Goal: Task Accomplishment & Management: Complete application form

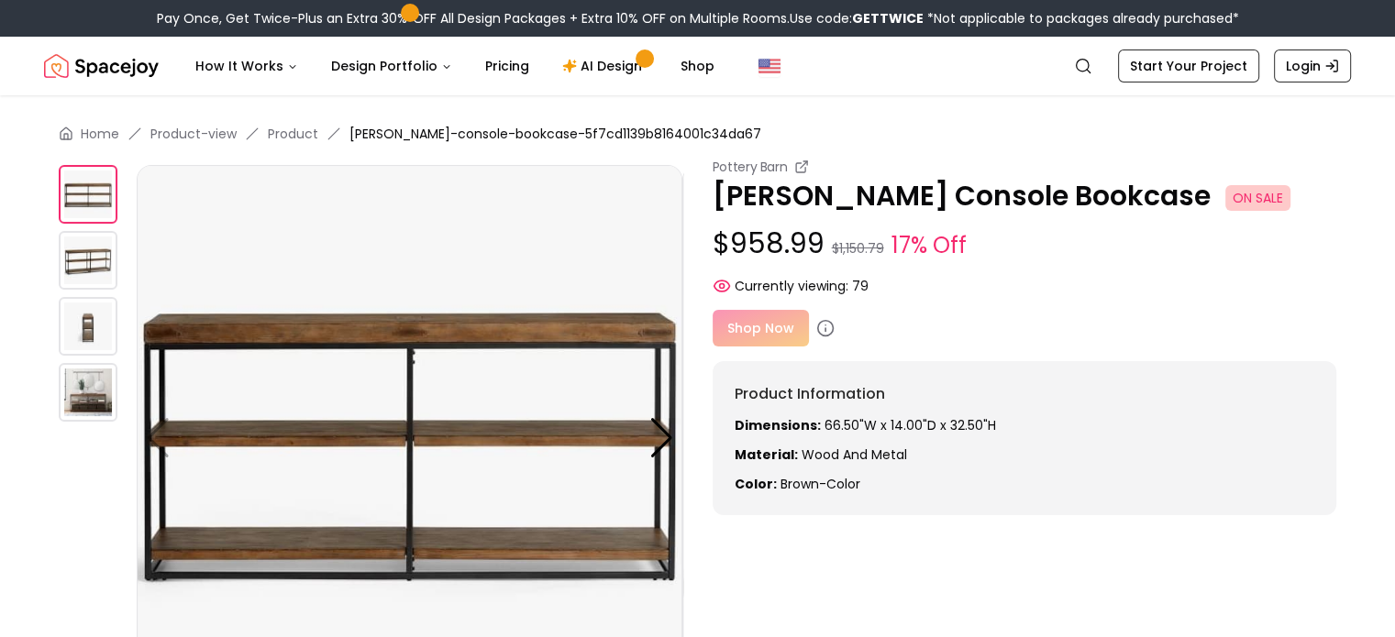
click at [760, 316] on div "Shop Now" at bounding box center [1025, 328] width 625 height 37
click at [767, 324] on div "Shop Now" at bounding box center [1025, 328] width 625 height 37
click at [820, 329] on icon at bounding box center [825, 328] width 18 height 18
click at [779, 327] on div "Shop Now" at bounding box center [1025, 328] width 625 height 37
click at [93, 255] on img at bounding box center [88, 260] width 59 height 59
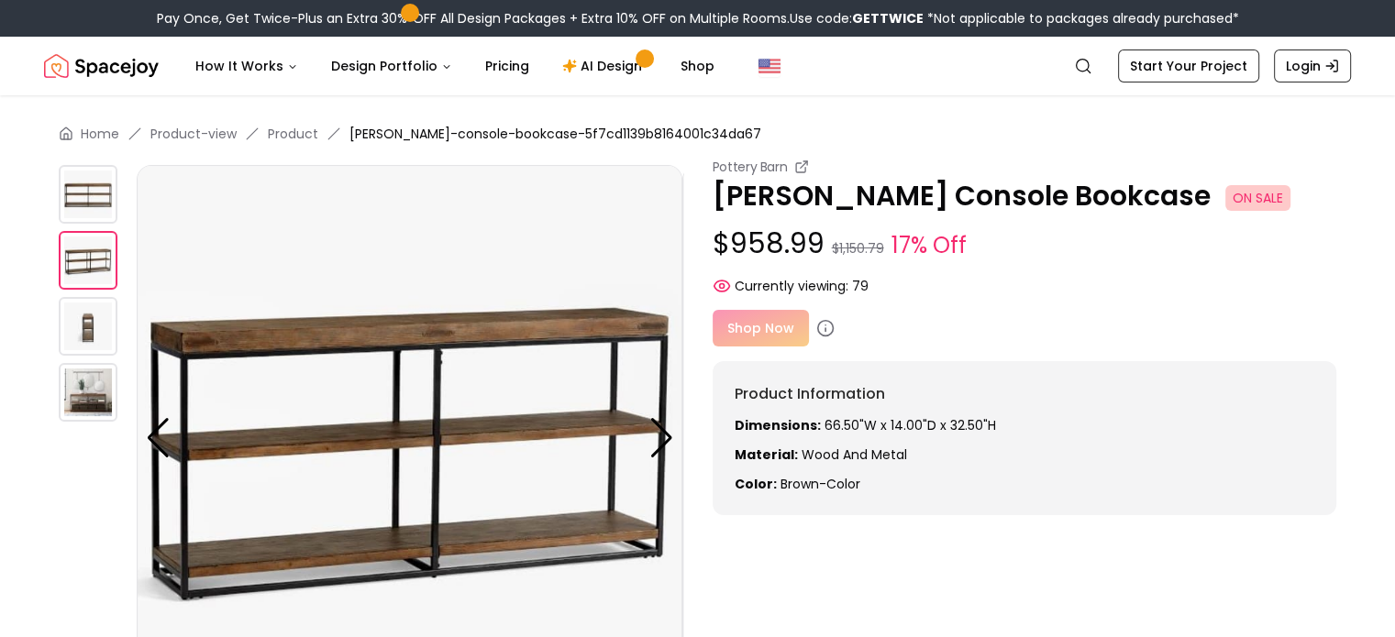
click at [92, 325] on img at bounding box center [88, 326] width 59 height 59
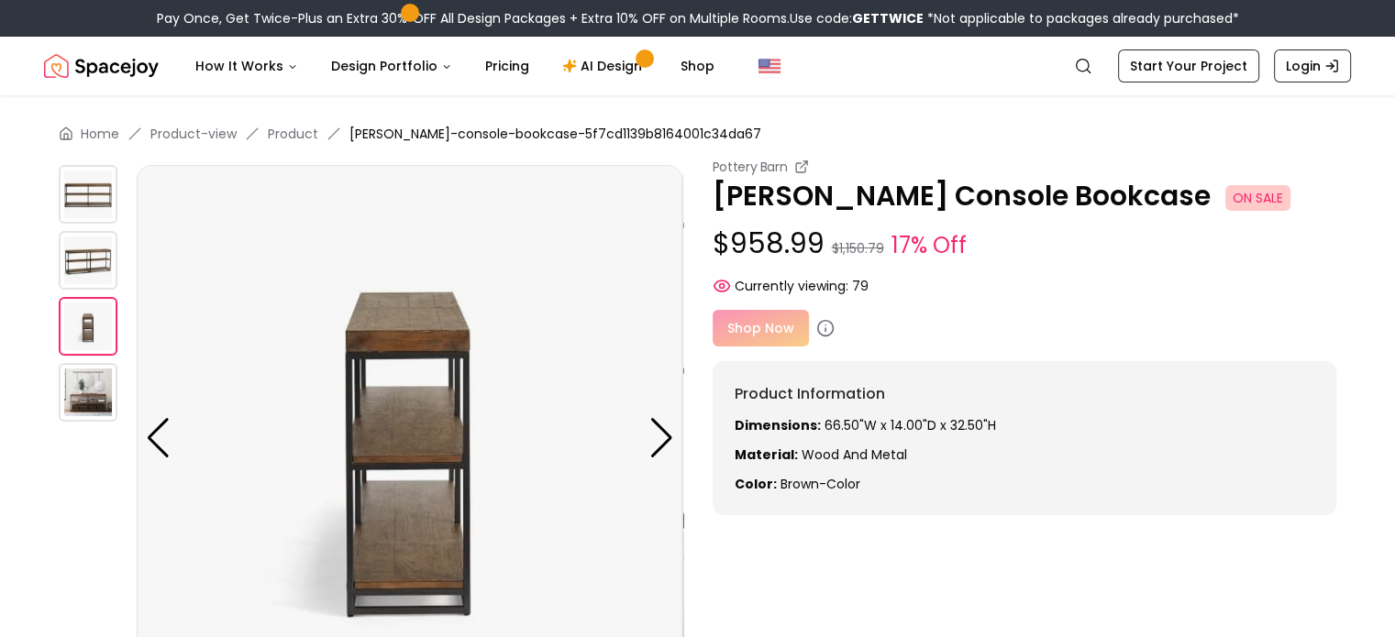
click at [98, 389] on img at bounding box center [88, 392] width 59 height 59
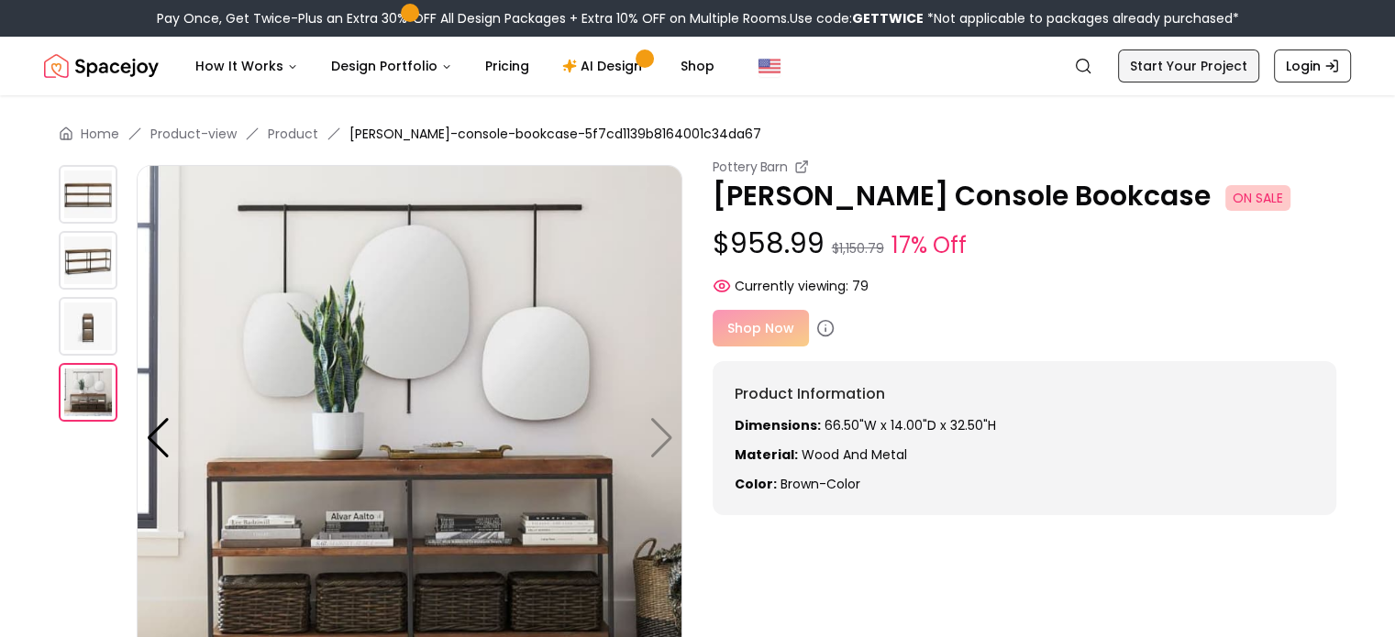
click at [1207, 67] on link "Start Your Project" at bounding box center [1188, 66] width 141 height 33
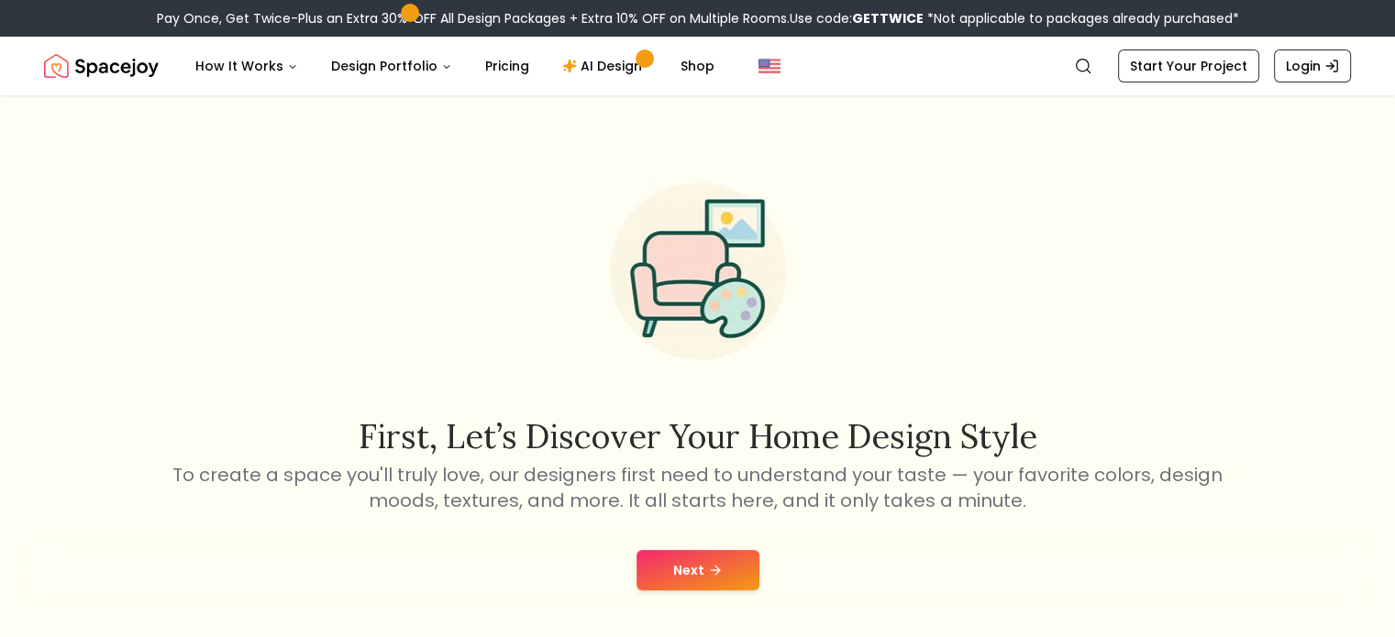
click at [694, 571] on button "Next" at bounding box center [697, 570] width 123 height 40
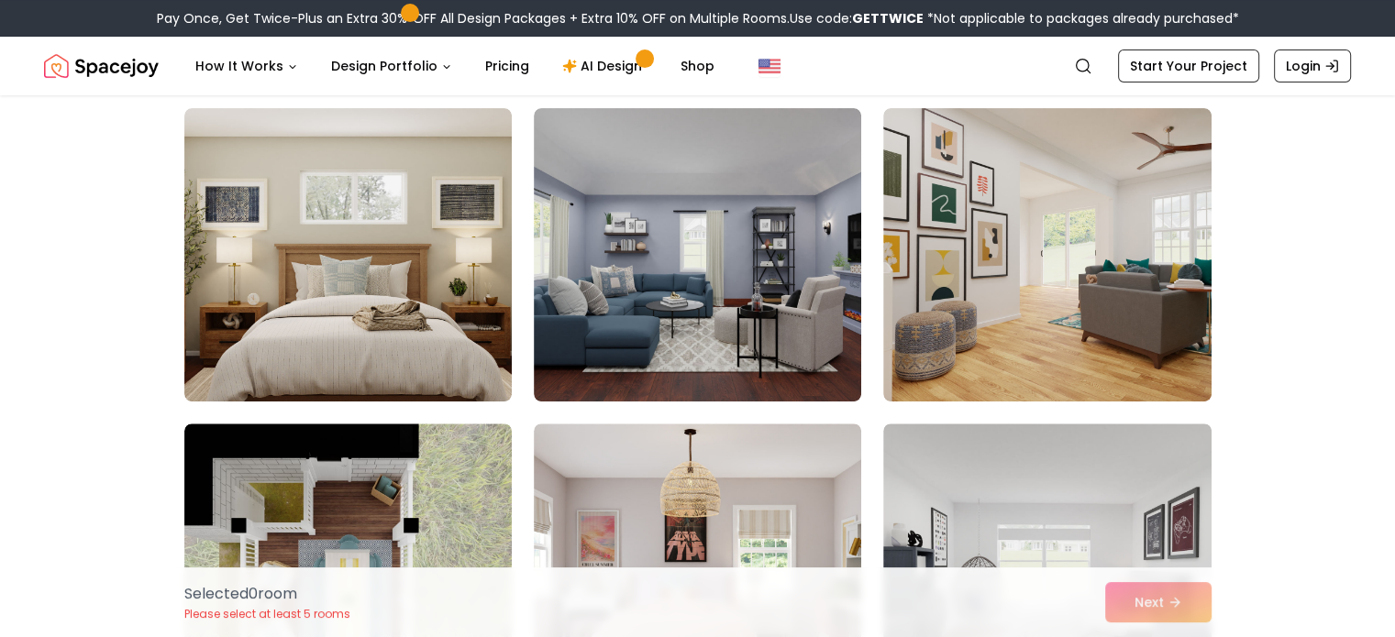
scroll to position [459, 0]
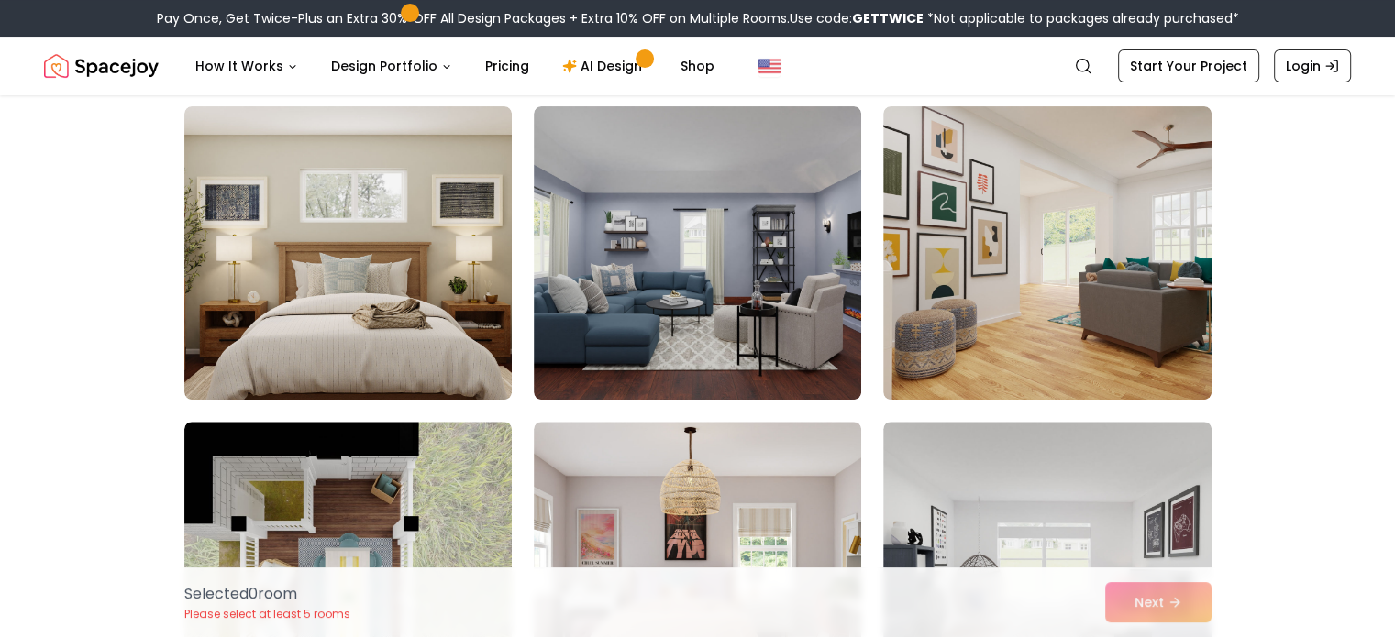
click at [1167, 614] on div "Selected 0 room Please select at least 5 rooms Next" at bounding box center [698, 603] width 1057 height 70
click at [1165, 608] on div "Selected 0 room Please select at least 5 rooms Next" at bounding box center [698, 603] width 1057 height 70
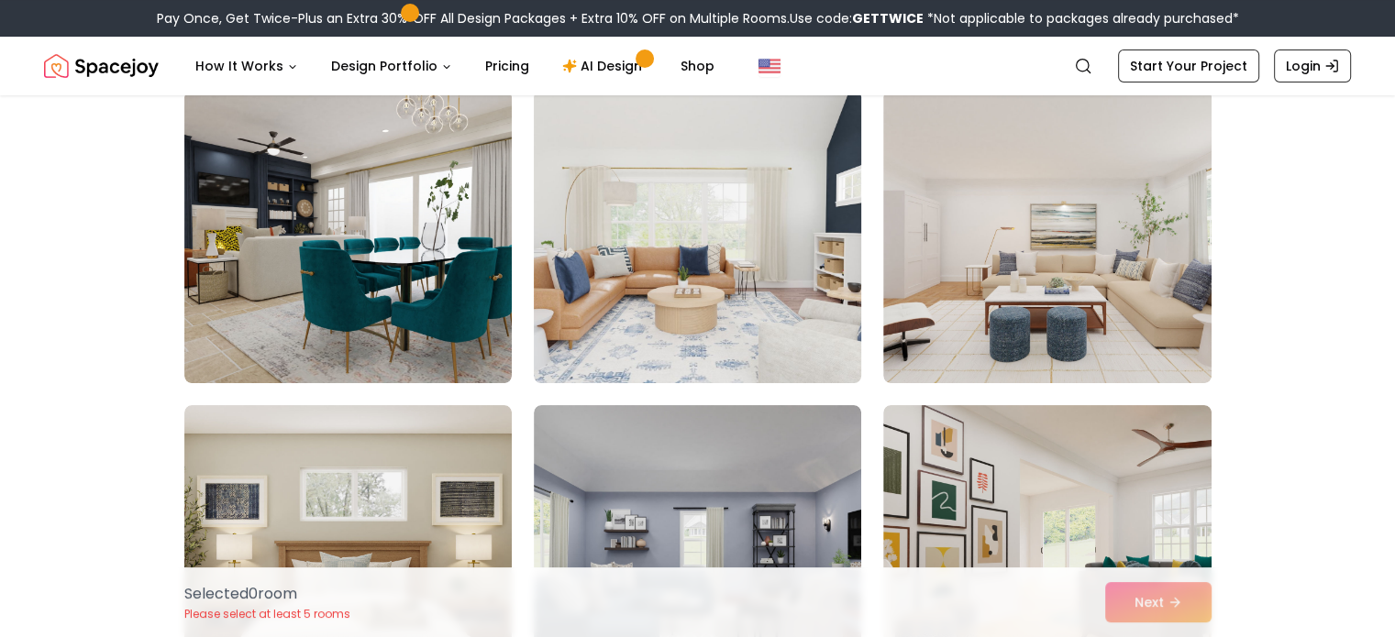
scroll to position [0, 0]
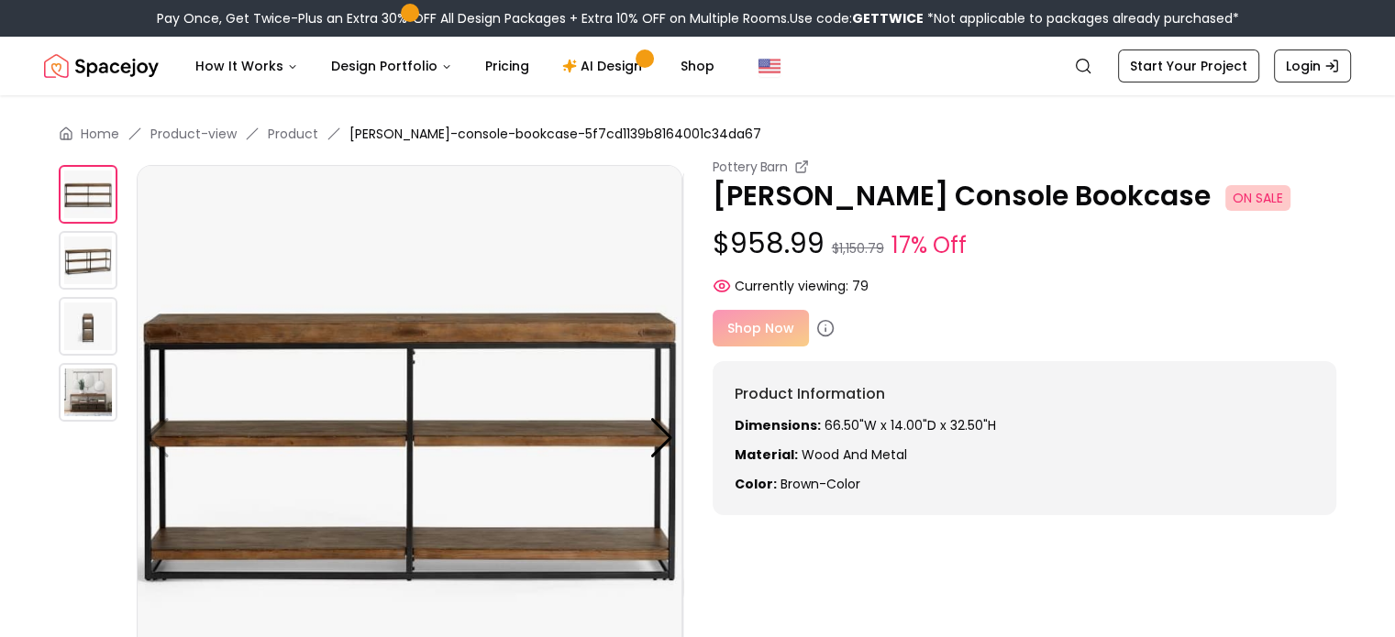
click at [782, 321] on div "Shop Now" at bounding box center [1025, 328] width 625 height 37
click at [800, 234] on p "$958.99 $1,150.79 17% Off" at bounding box center [1025, 244] width 625 height 35
click at [827, 183] on p "Malcolm Console Bookcase ON SALE" at bounding box center [1025, 196] width 625 height 33
click at [1225, 196] on span "ON SALE" at bounding box center [1257, 198] width 65 height 26
click at [738, 350] on div "Pottery Barn Malcolm Console Bookcase ON SALE $958.99 $1,150.79 17% Off Current…" at bounding box center [1025, 337] width 625 height 358
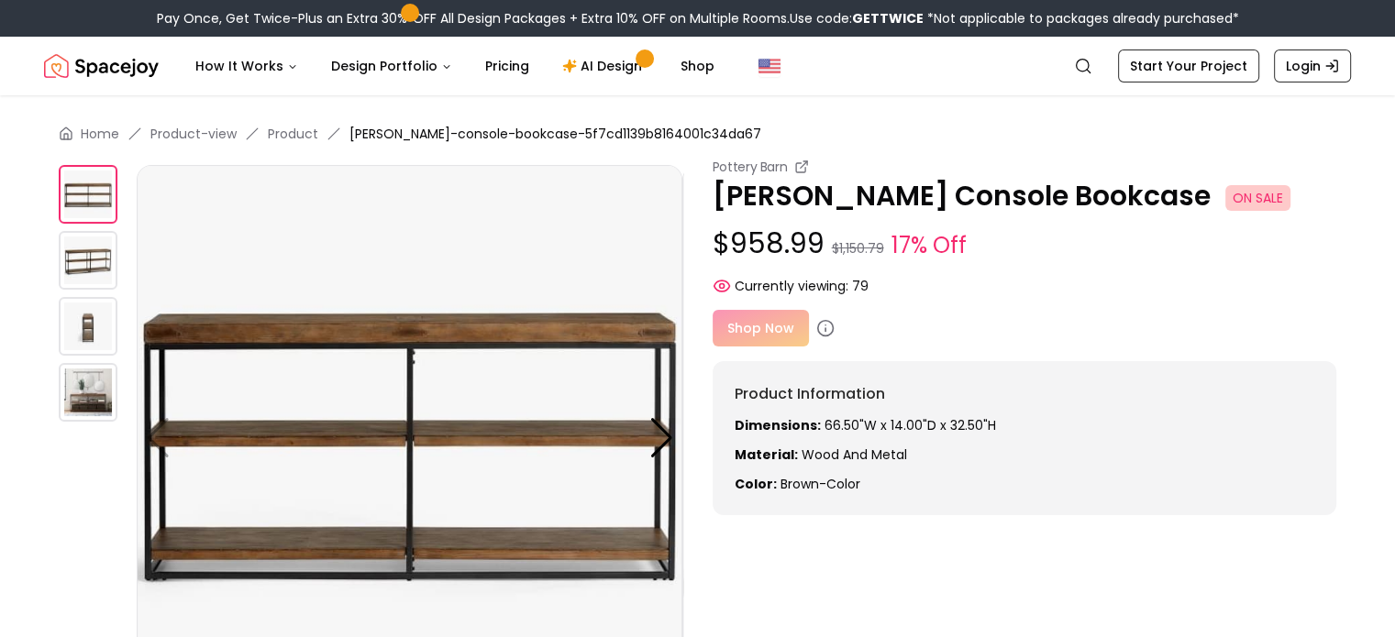
click at [739, 334] on div "Shop Now" at bounding box center [1025, 328] width 625 height 37
click at [1087, 66] on icon "Global" at bounding box center [1083, 66] width 18 height 18
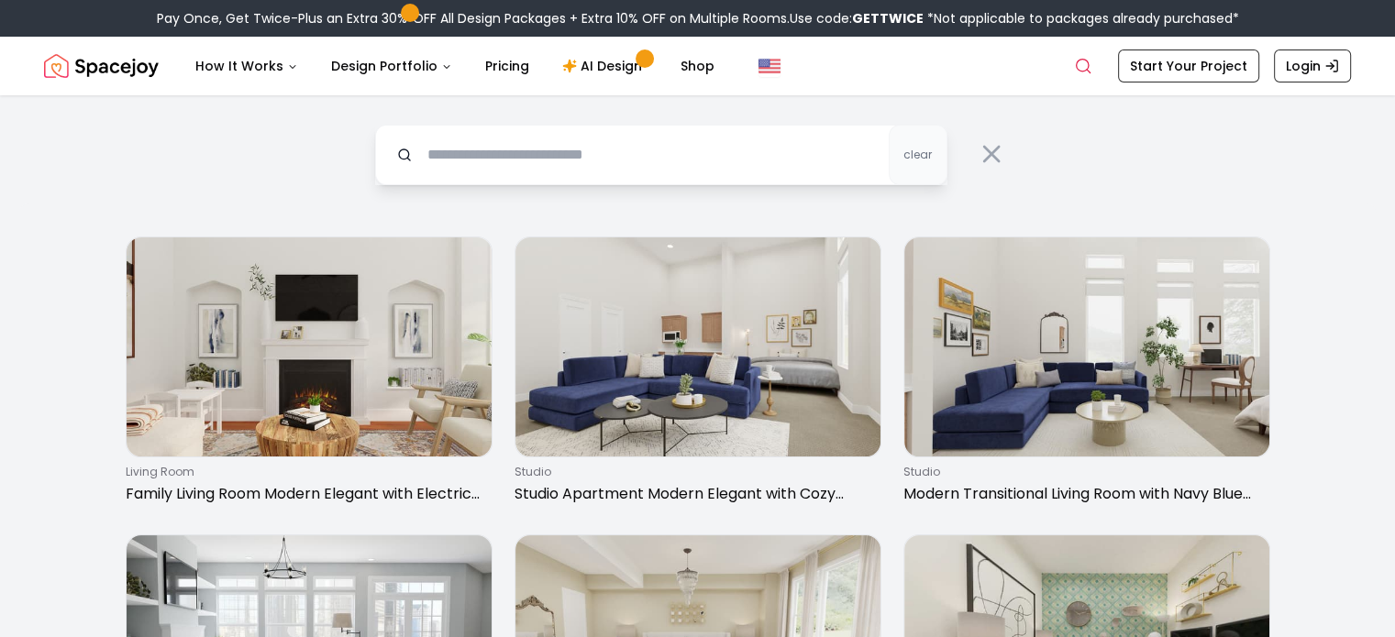
type input "*"
type input "**********"
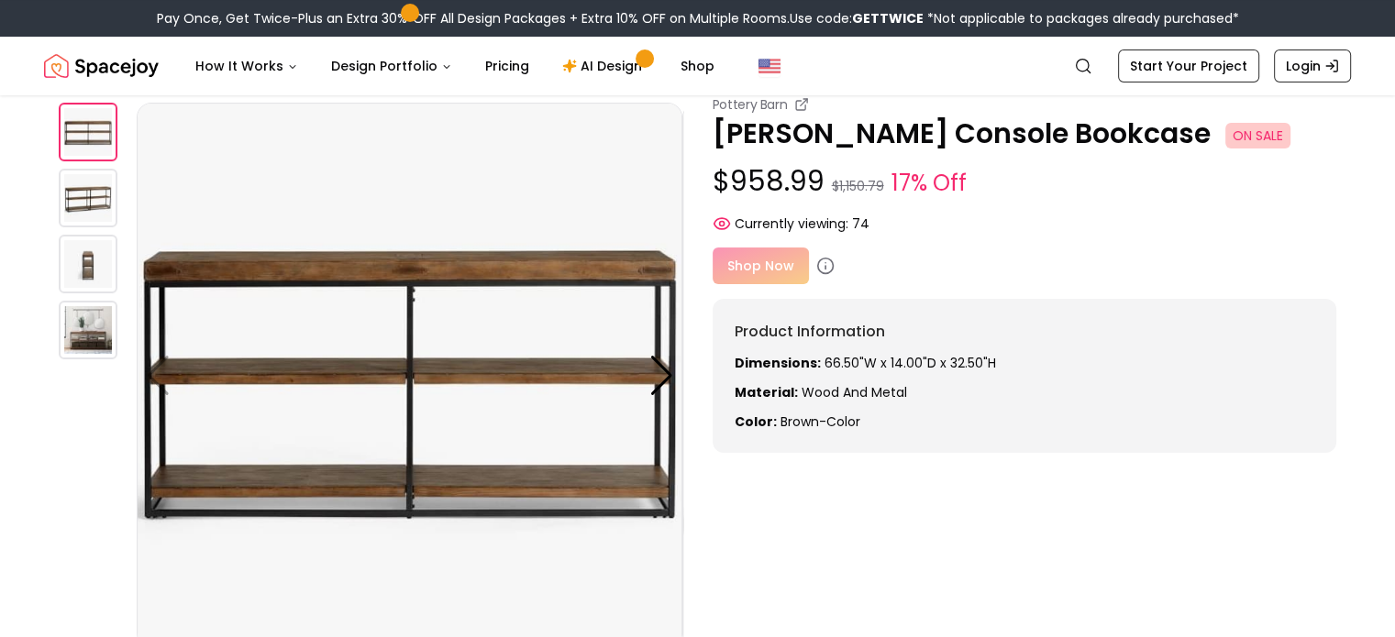
scroll to position [92, 0]
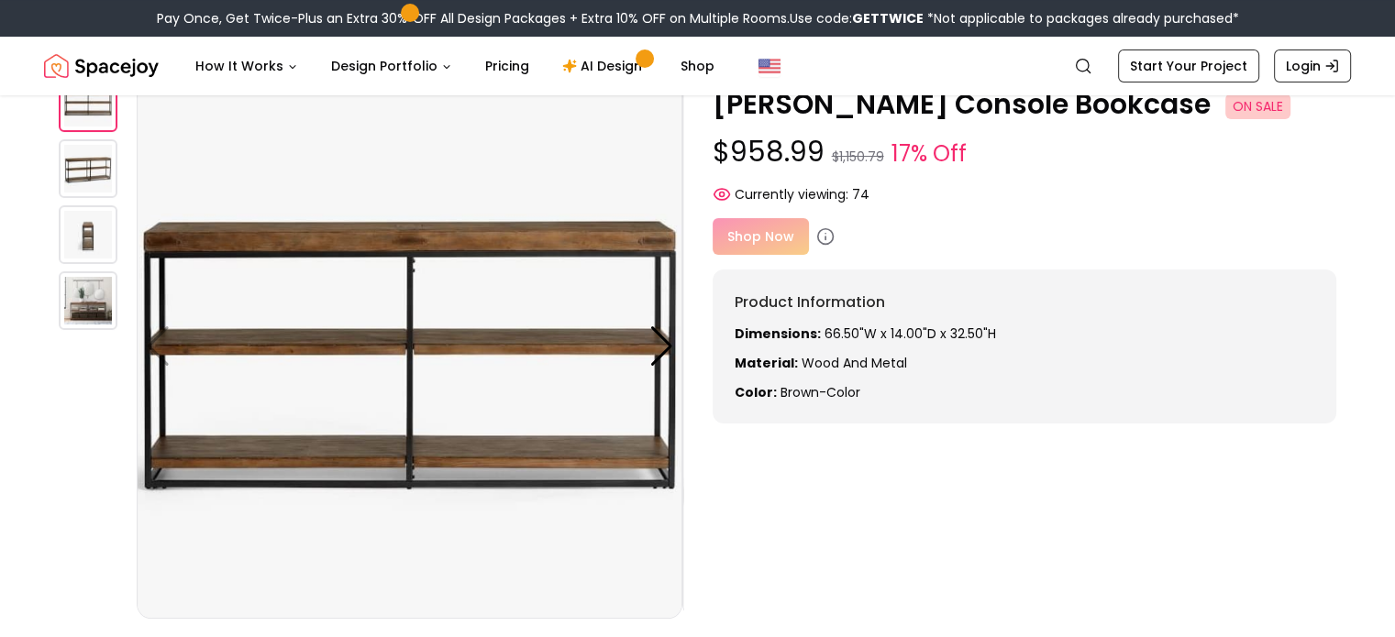
click at [767, 238] on div "Shop Now" at bounding box center [1025, 236] width 625 height 37
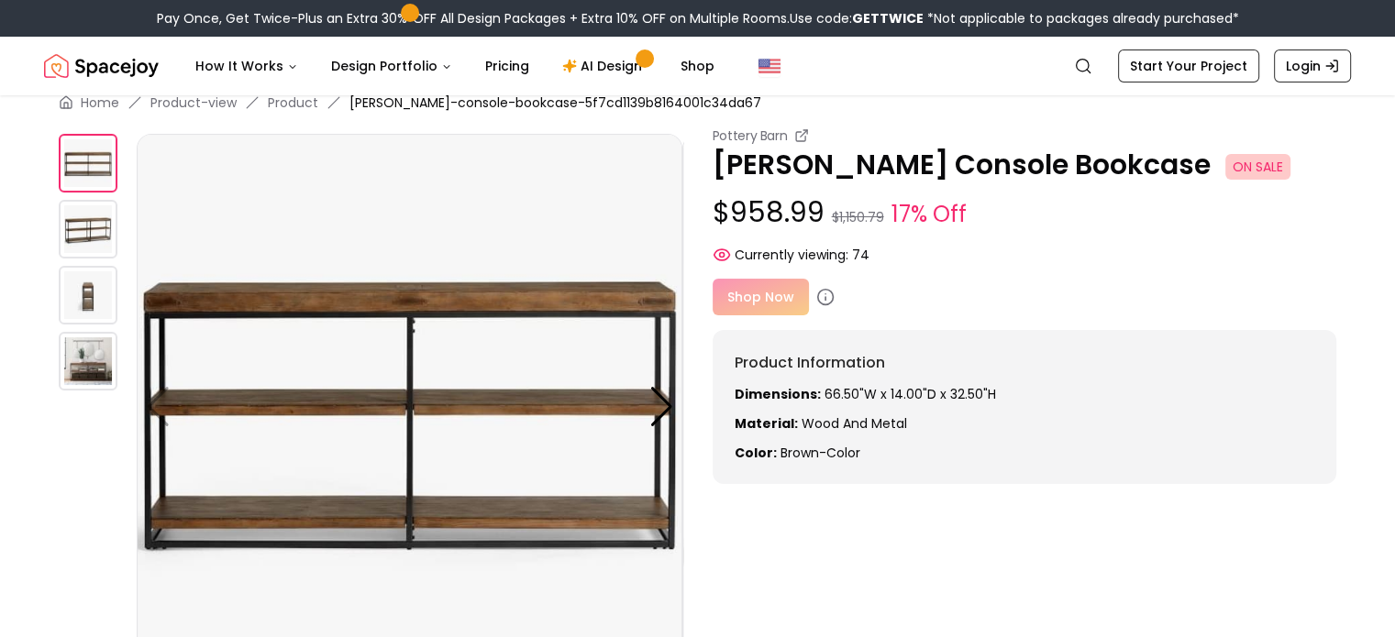
scroll to position [0, 0]
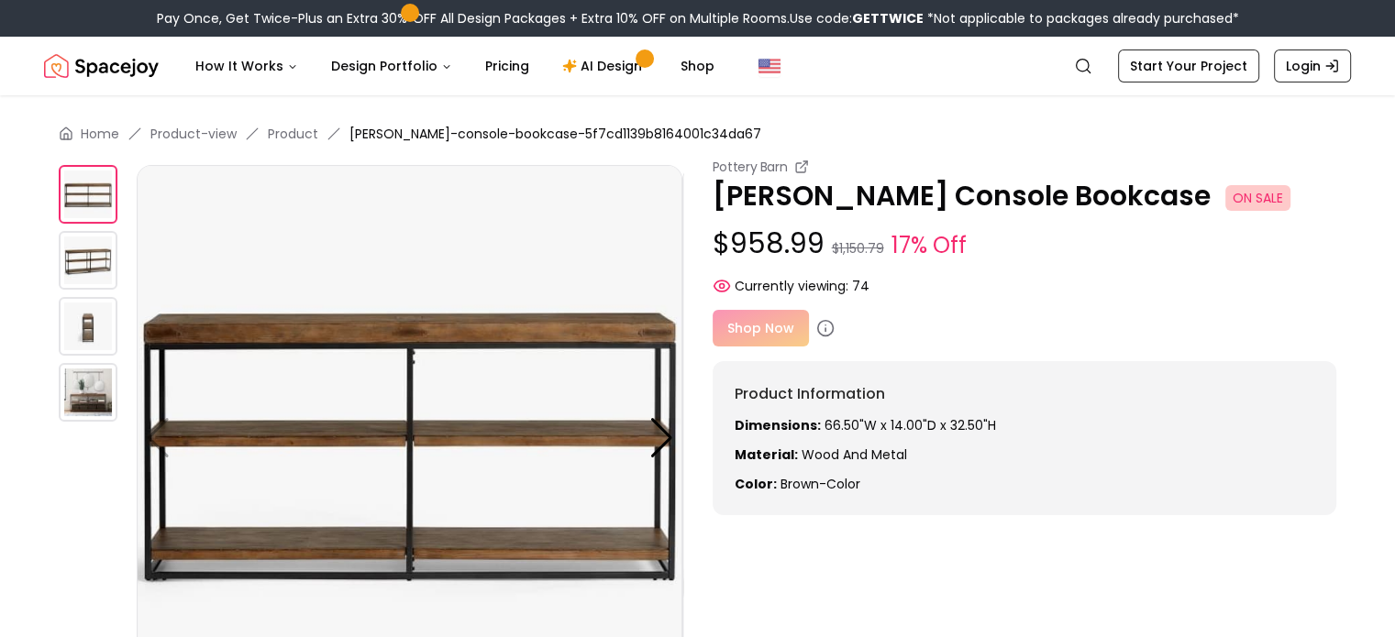
click at [499, 136] on span "[PERSON_NAME]-console-bookcase-5f7cd1139b8164001c34da67" at bounding box center [555, 134] width 412 height 18
click at [748, 332] on div "Shop Now" at bounding box center [1025, 328] width 625 height 37
click at [1178, 71] on link "Start Your Project" at bounding box center [1188, 66] width 141 height 33
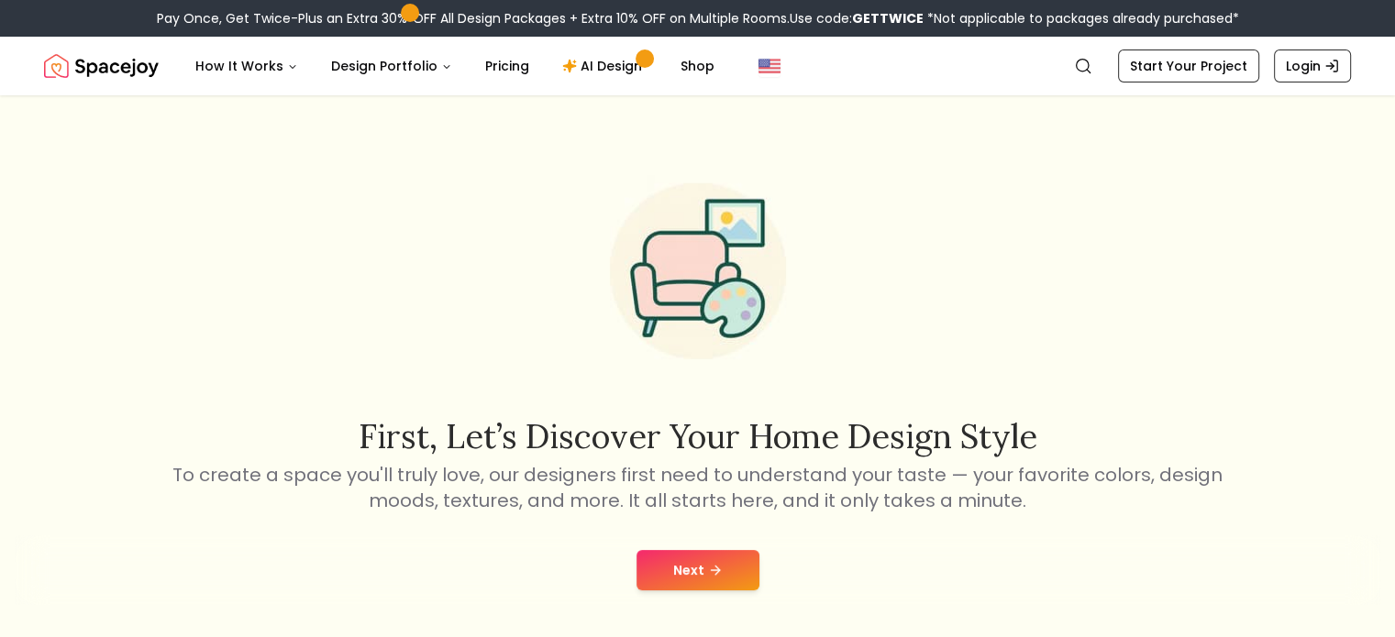
click at [690, 580] on button "Next" at bounding box center [697, 570] width 123 height 40
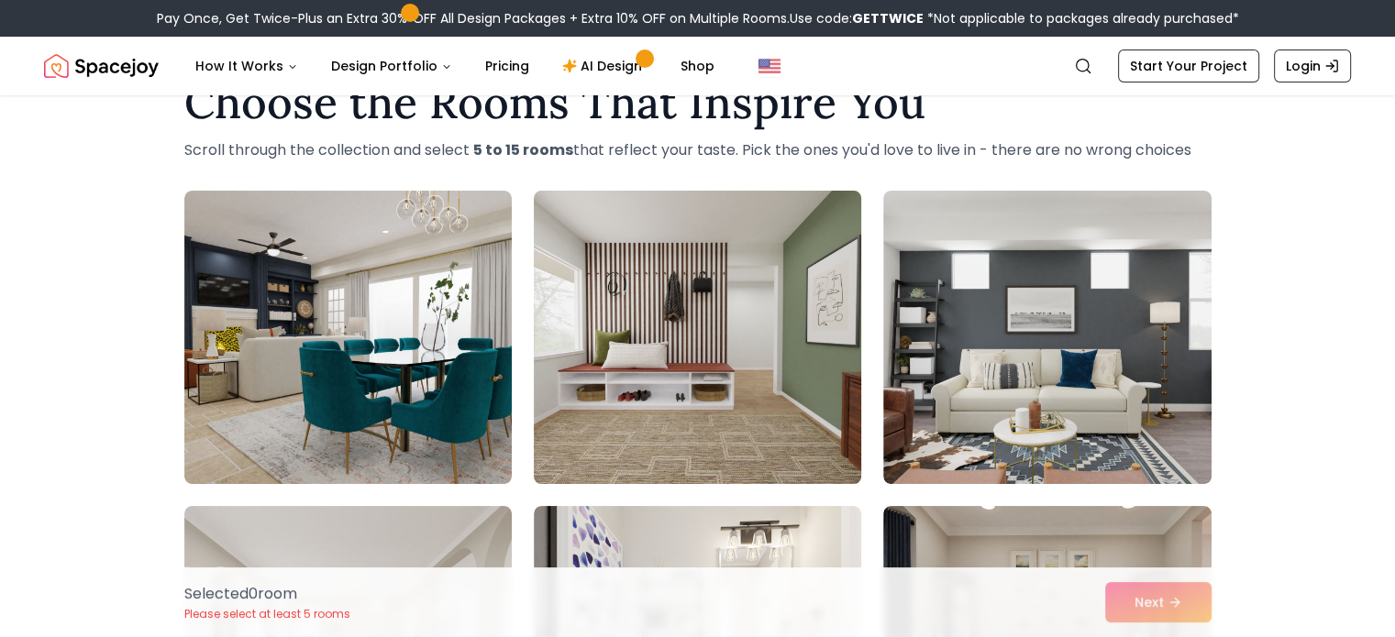
scroll to position [92, 0]
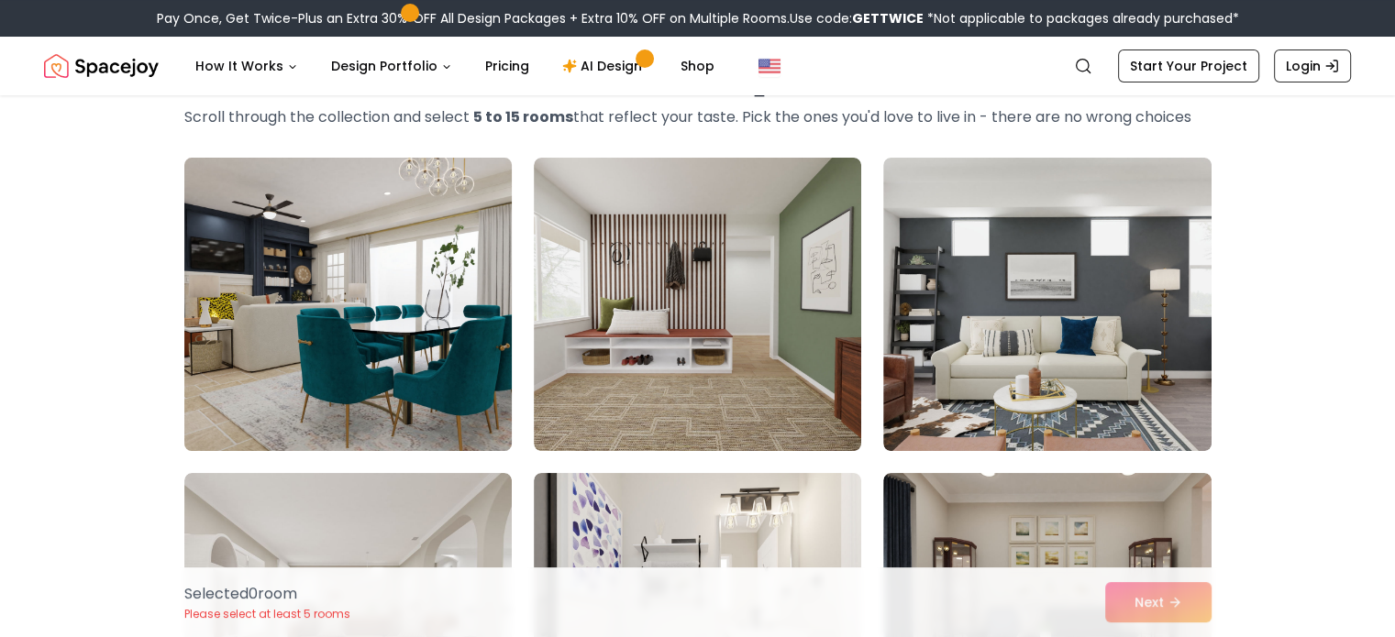
click at [381, 365] on img at bounding box center [348, 304] width 344 height 308
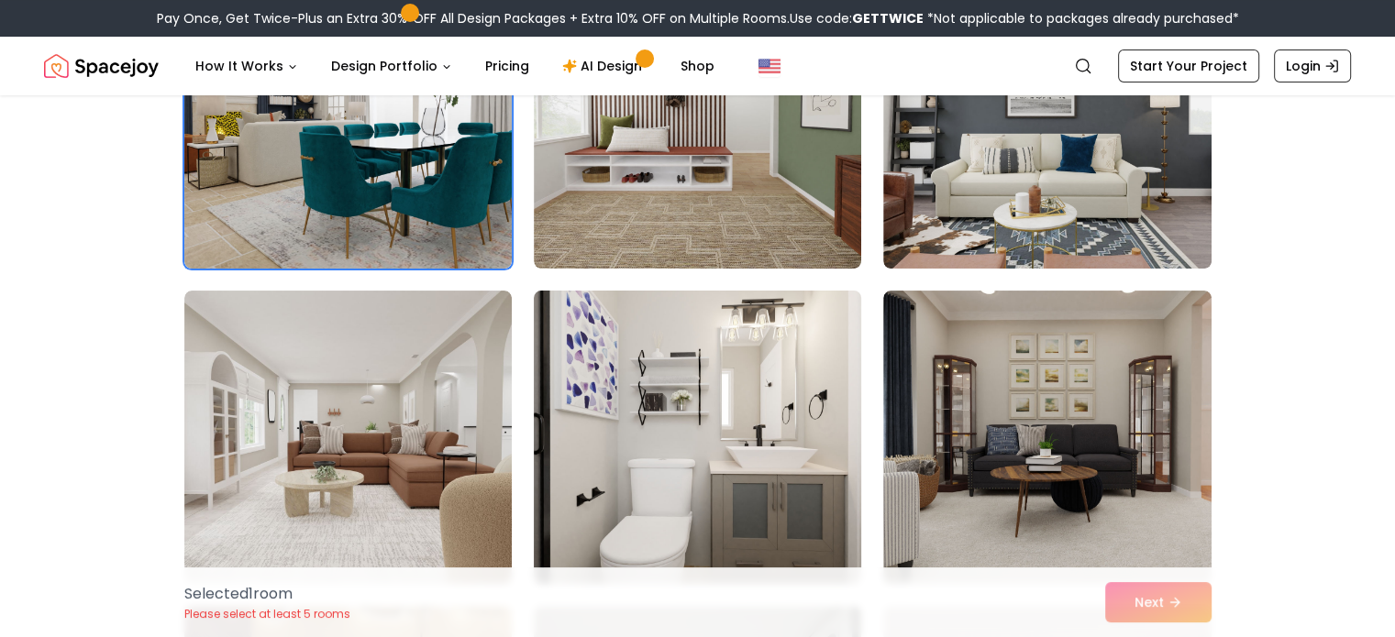
scroll to position [275, 0]
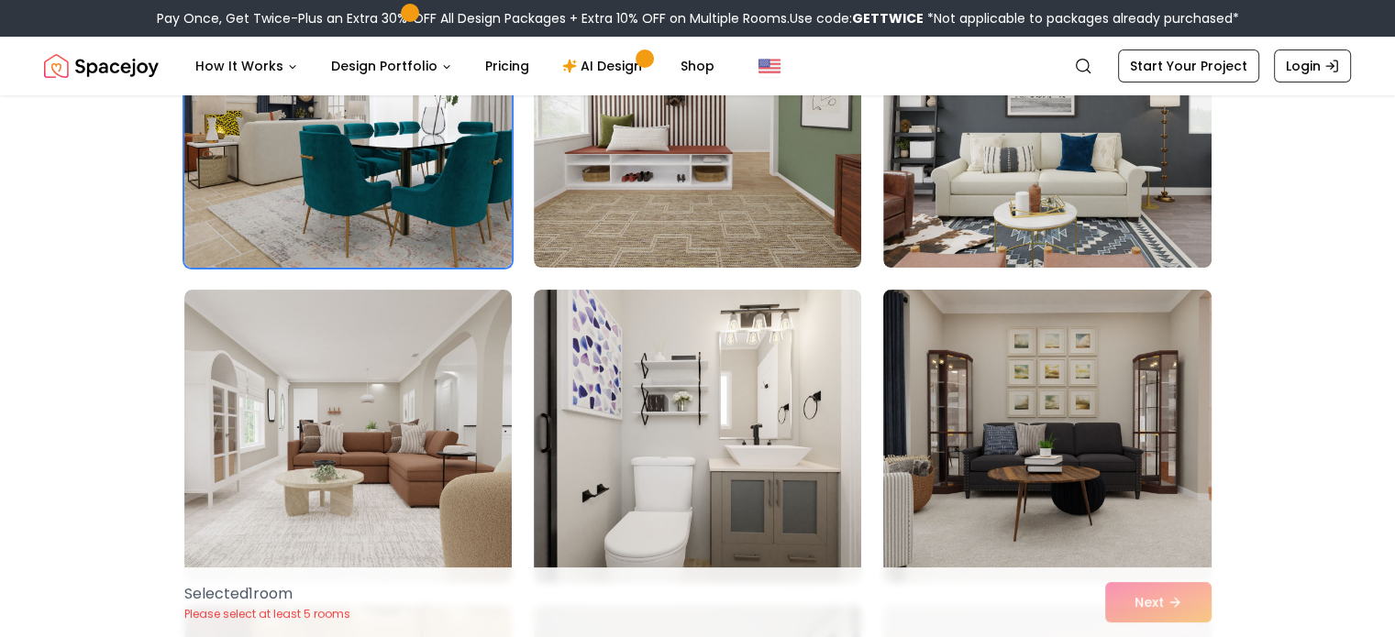
click at [924, 366] on img at bounding box center [1047, 436] width 344 height 308
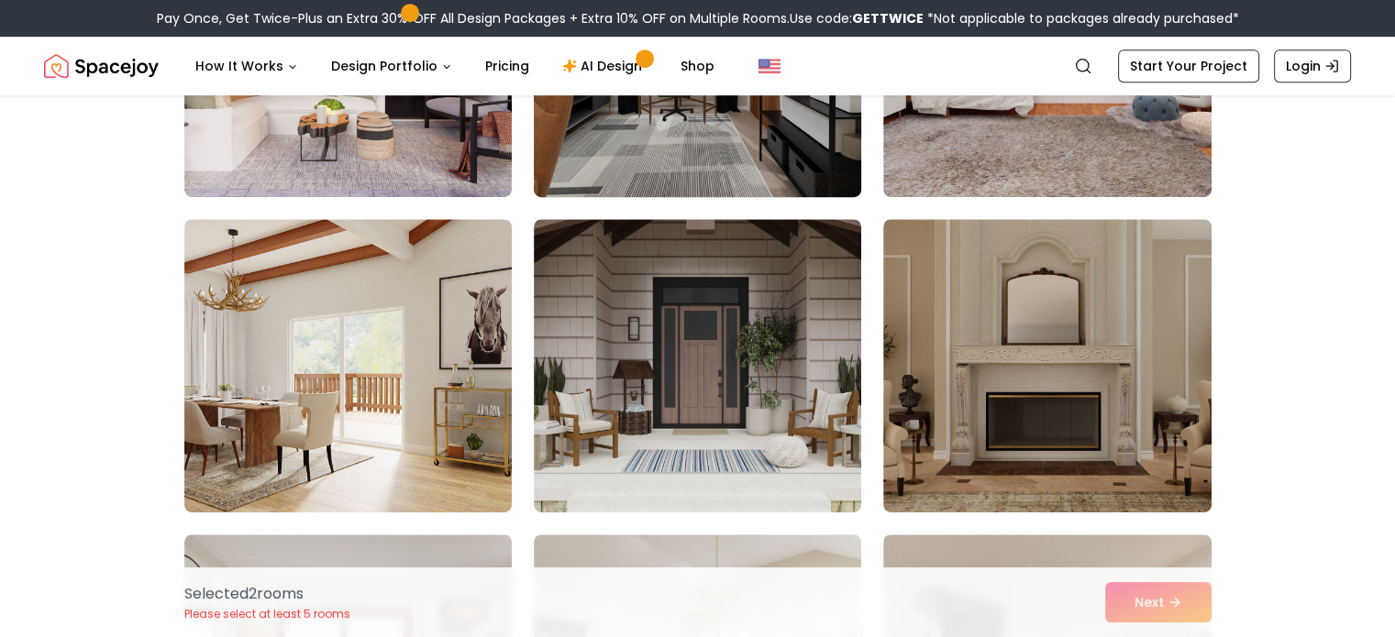
scroll to position [1009, 0]
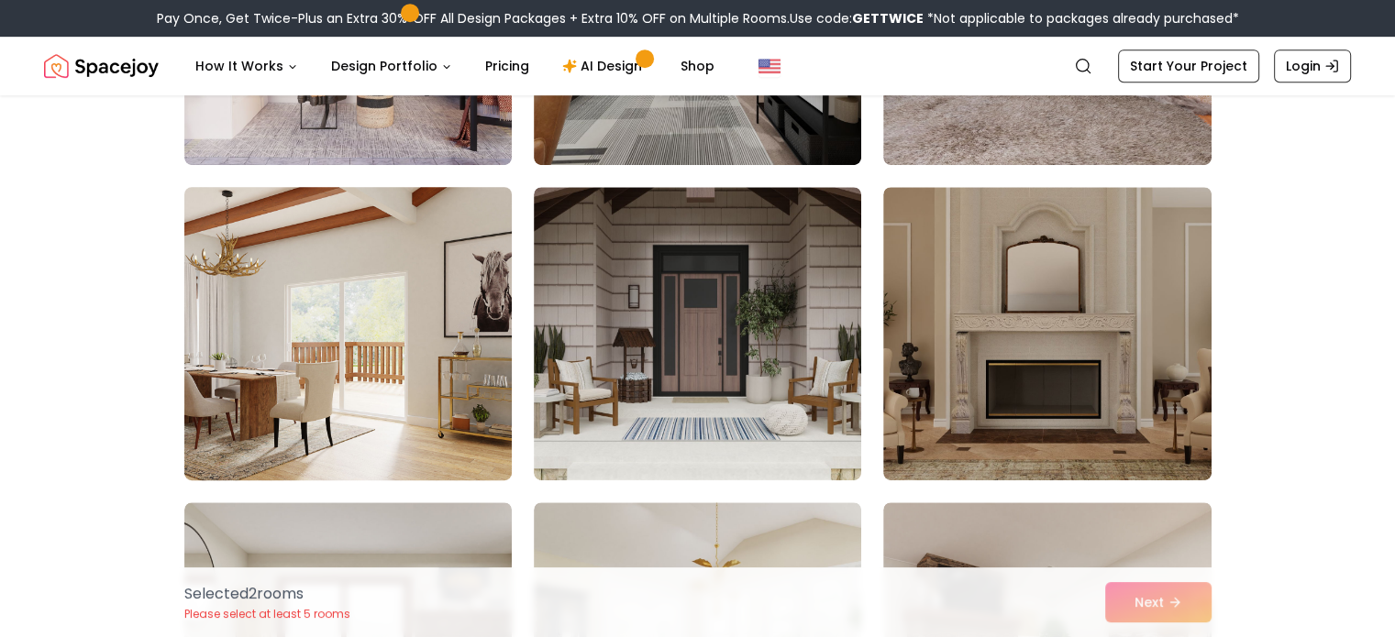
click at [430, 350] on img at bounding box center [348, 334] width 344 height 308
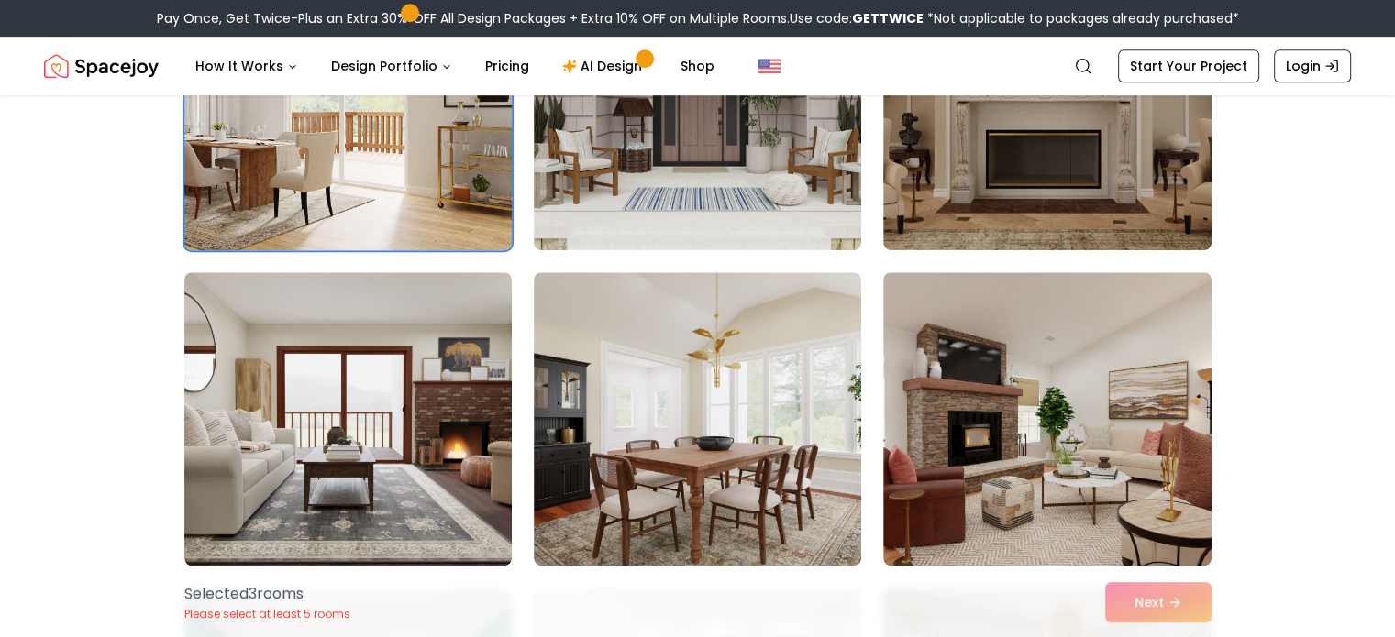
scroll to position [1284, 0]
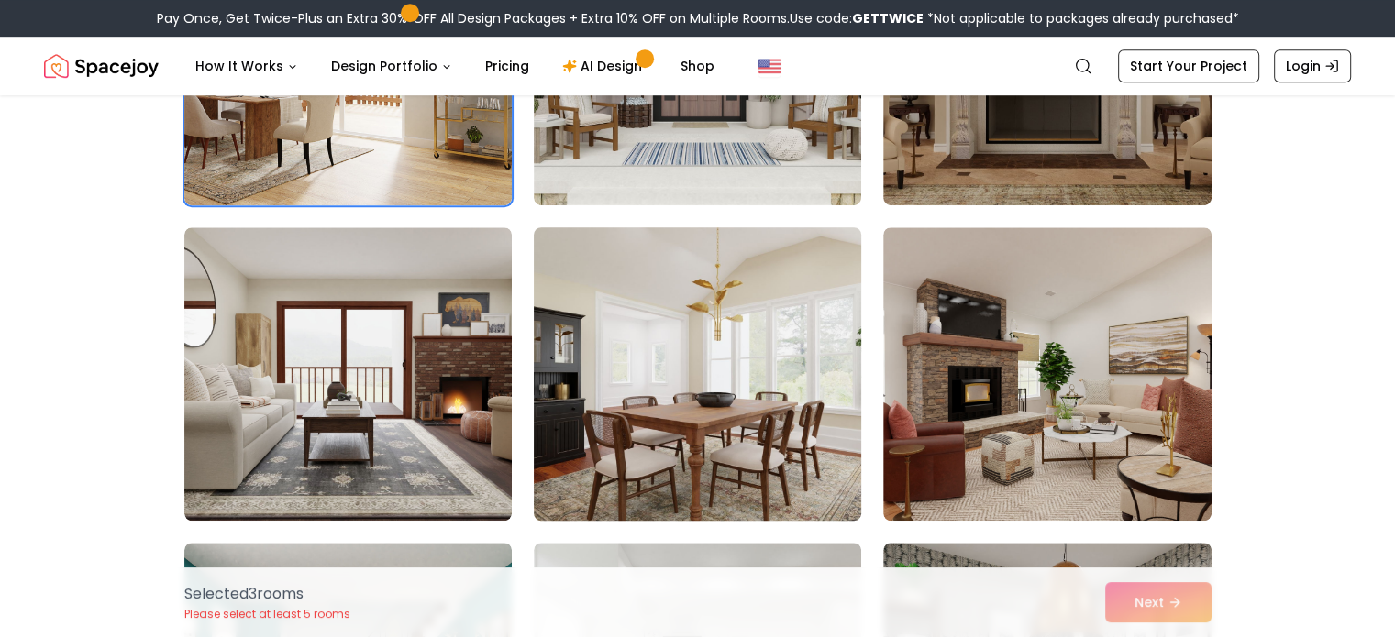
click at [669, 362] on img at bounding box center [698, 374] width 344 height 308
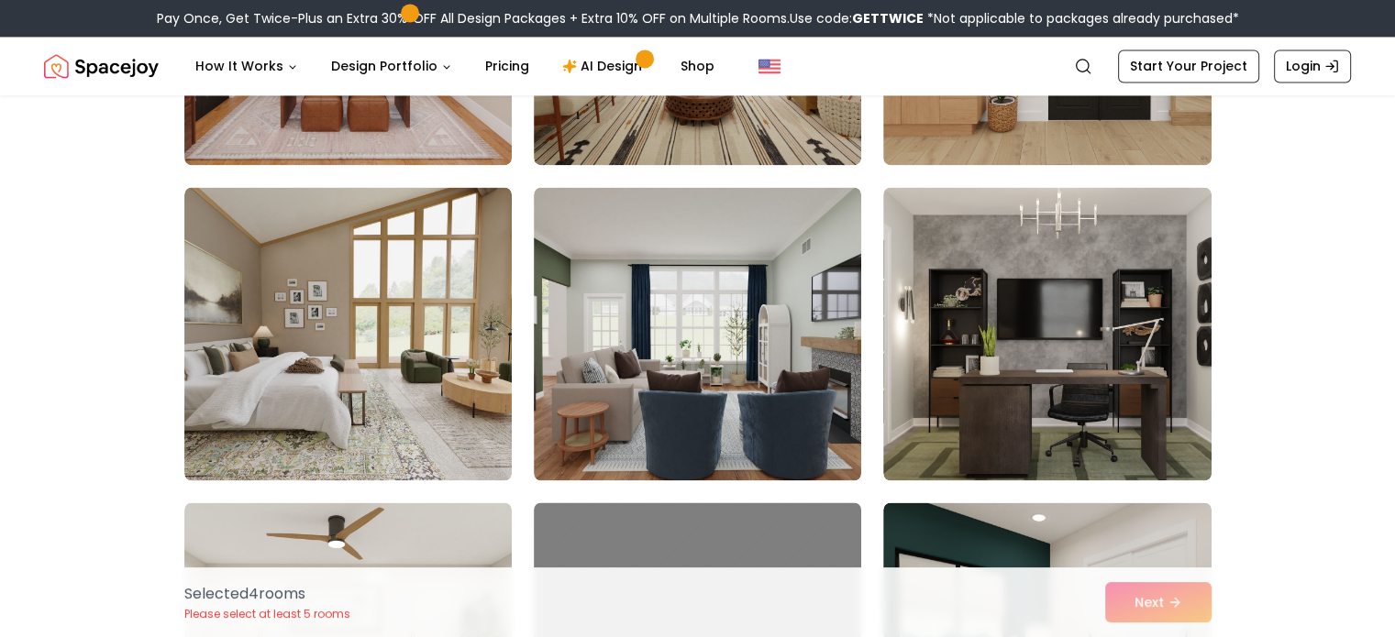
scroll to position [2935, 0]
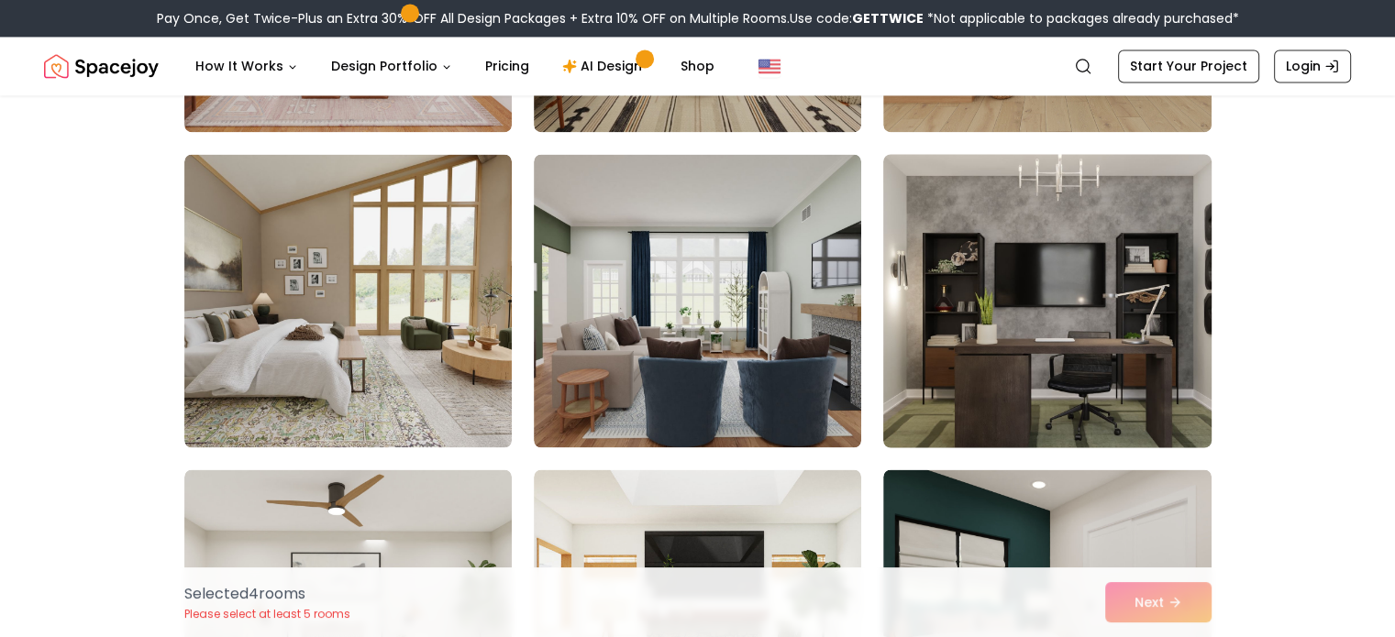
click at [977, 338] on img at bounding box center [1047, 301] width 344 height 308
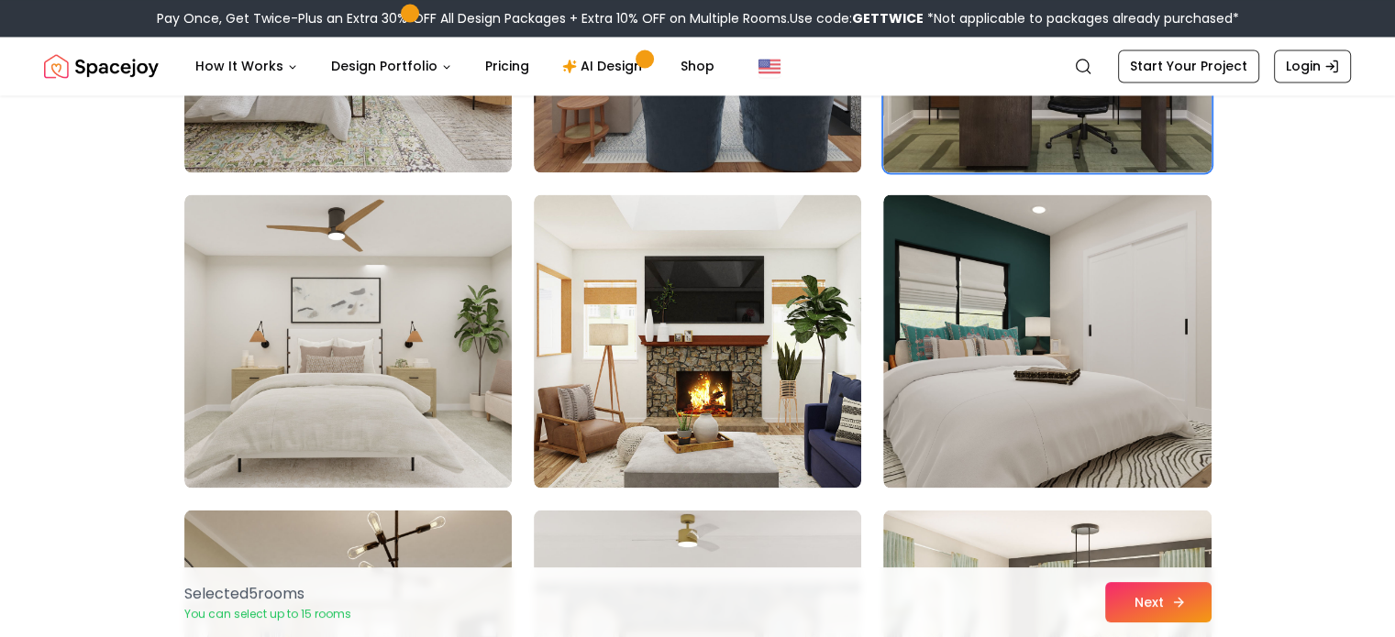
click at [1159, 600] on button "Next" at bounding box center [1158, 602] width 106 height 40
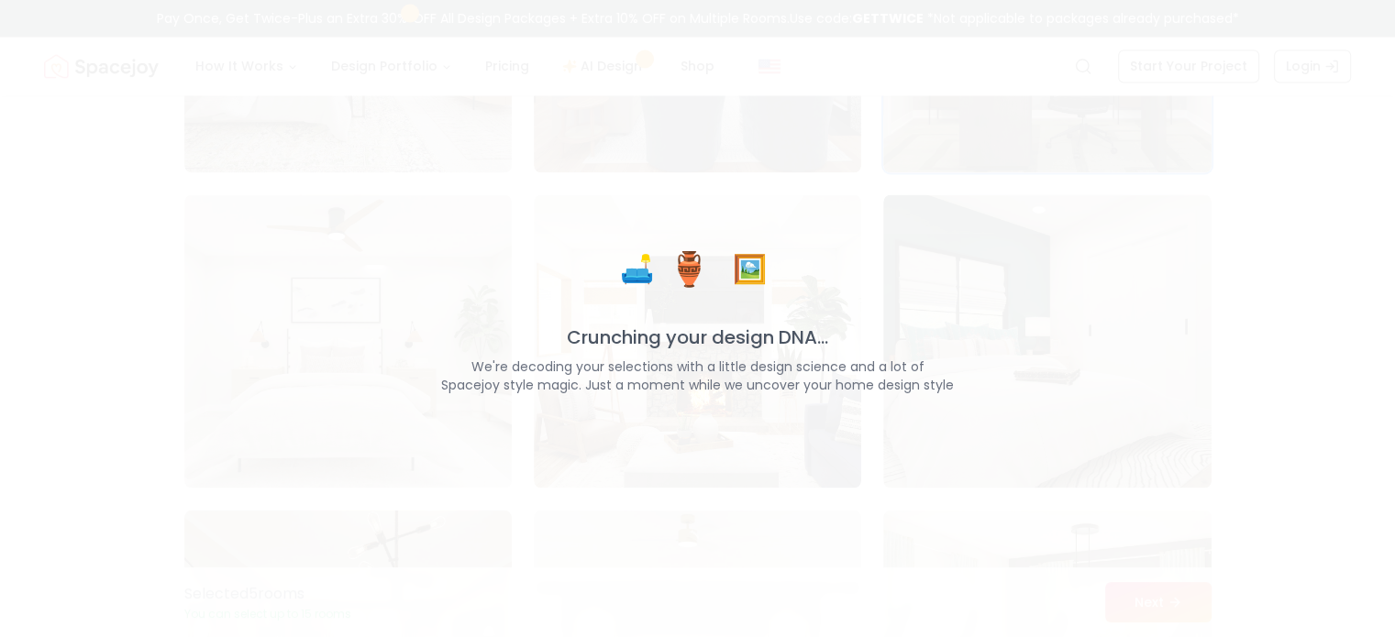
scroll to position [3210, 0]
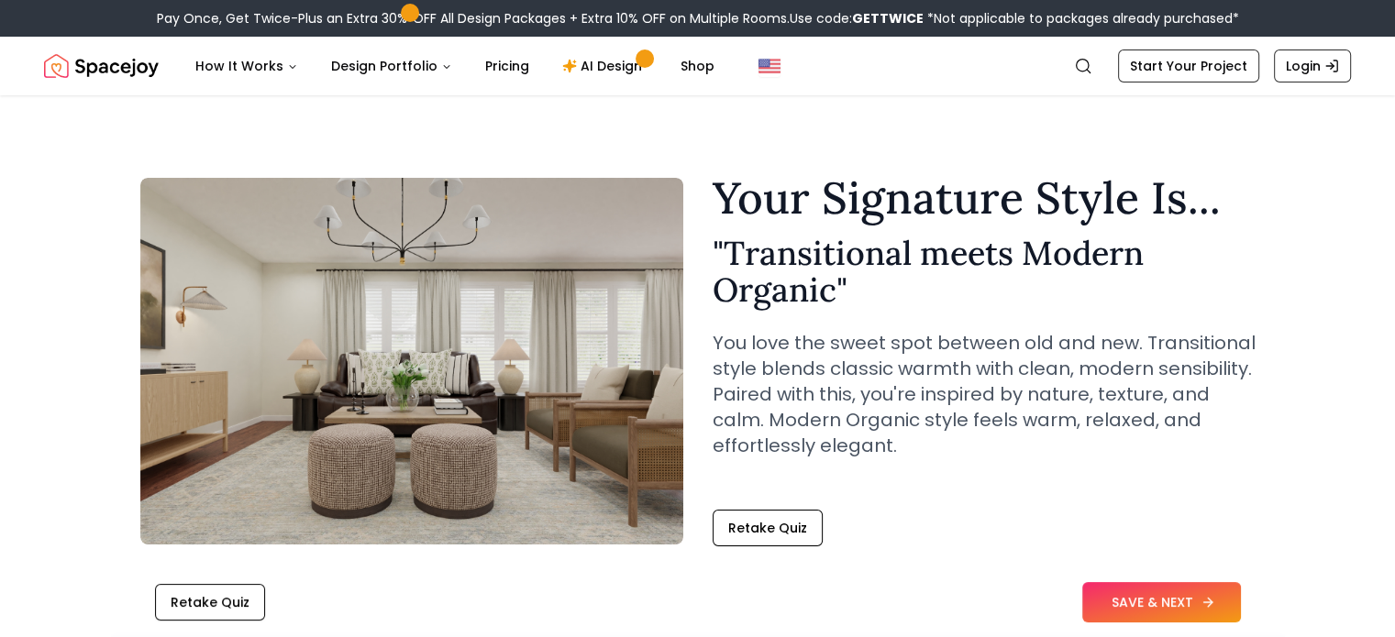
click at [1137, 602] on button "SAVE & NEXT" at bounding box center [1161, 602] width 159 height 40
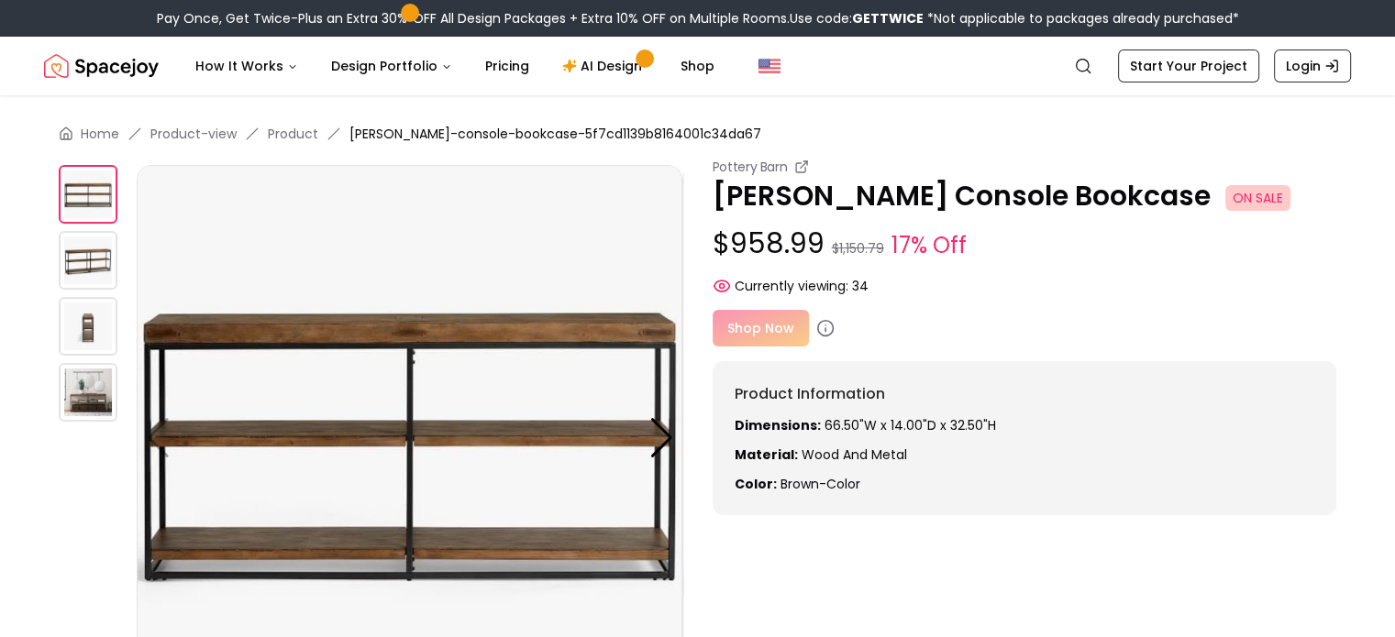
click at [1225, 201] on span "ON SALE" at bounding box center [1257, 198] width 65 height 26
click at [795, 193] on p "[PERSON_NAME] Bookcase ON SALE" at bounding box center [1025, 196] width 625 height 33
click at [755, 189] on p "[PERSON_NAME] Bookcase ON SALE" at bounding box center [1025, 196] width 625 height 33
click at [768, 333] on div "Shop Now" at bounding box center [1025, 328] width 625 height 37
click at [765, 335] on div "Shop Now" at bounding box center [1025, 328] width 625 height 37
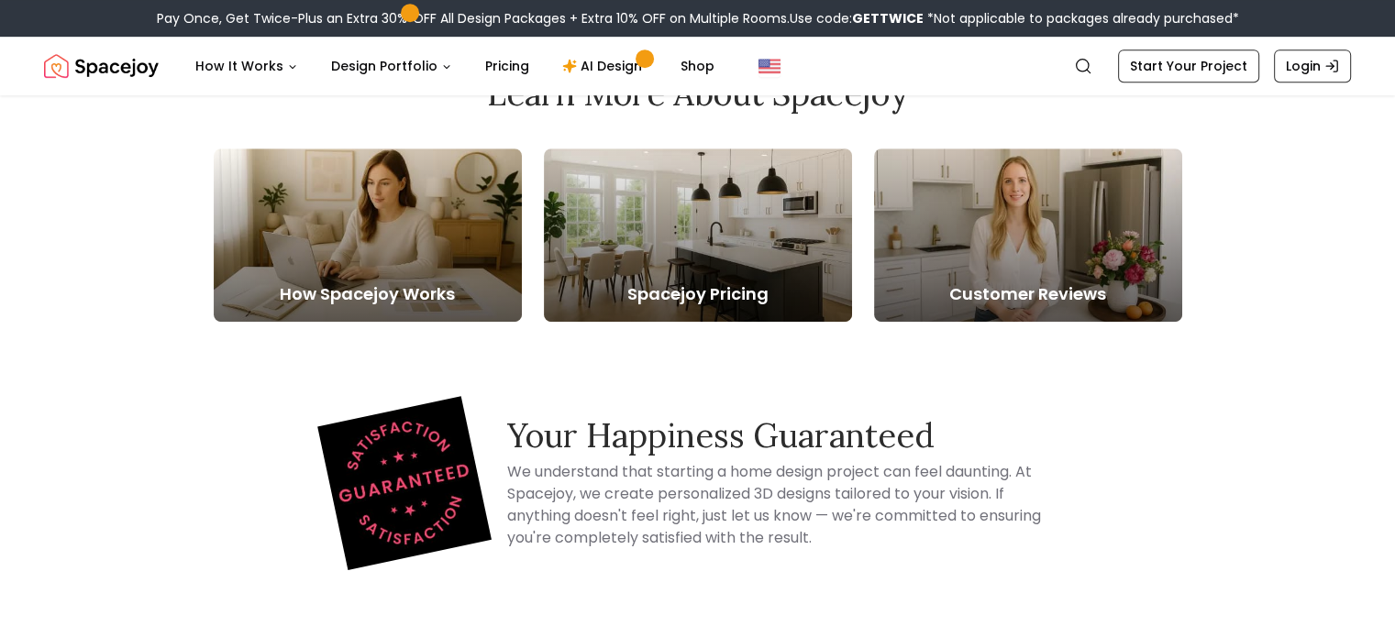
scroll to position [1009, 0]
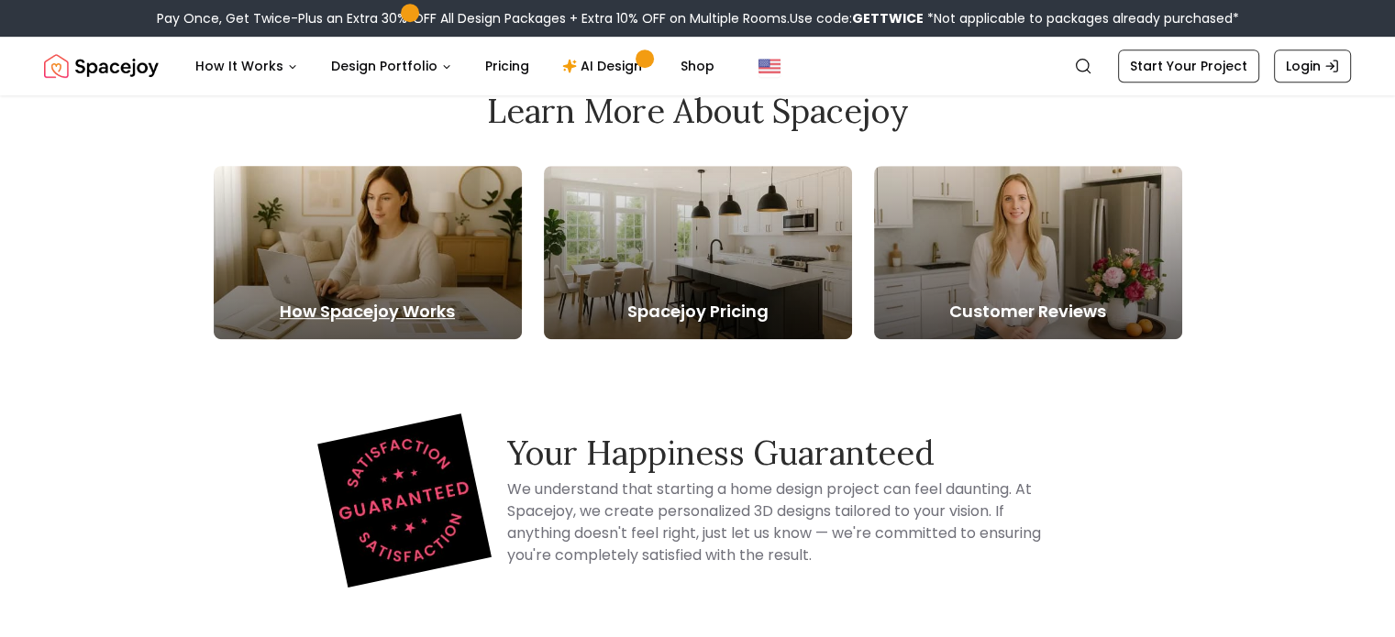
click at [383, 303] on h5 "How Spacejoy Works" at bounding box center [368, 312] width 308 height 26
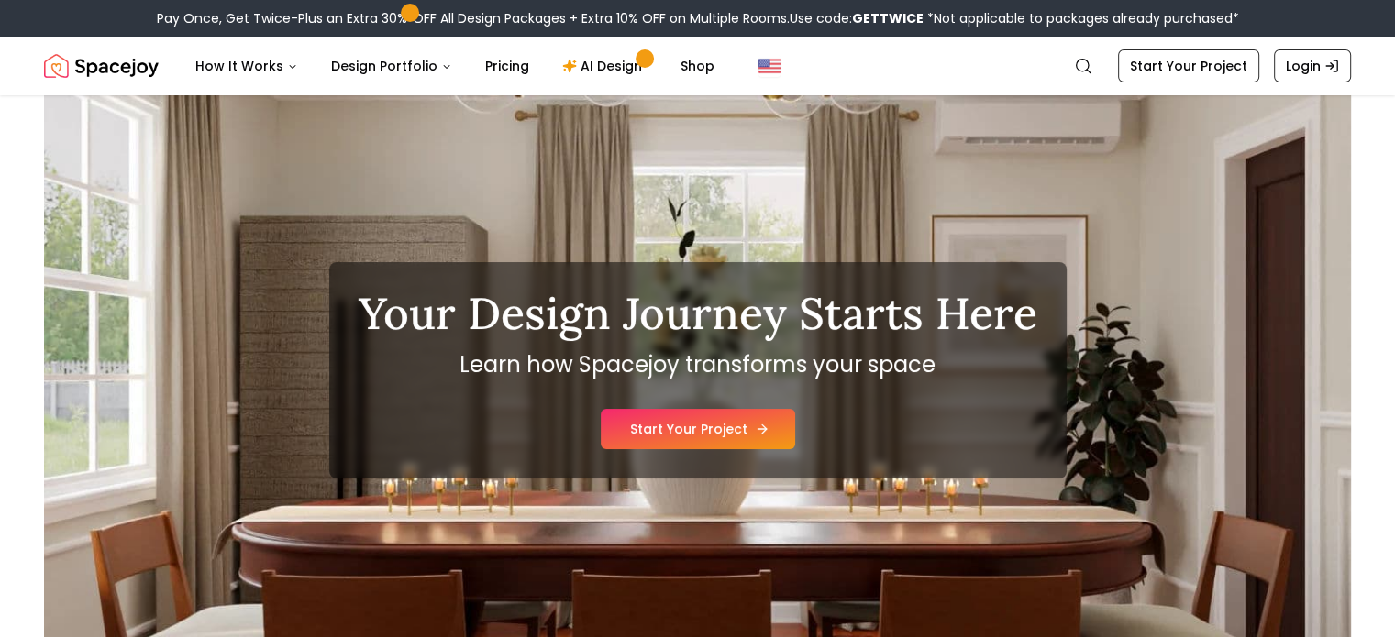
click at [701, 436] on link "Start Your Project" at bounding box center [698, 429] width 194 height 40
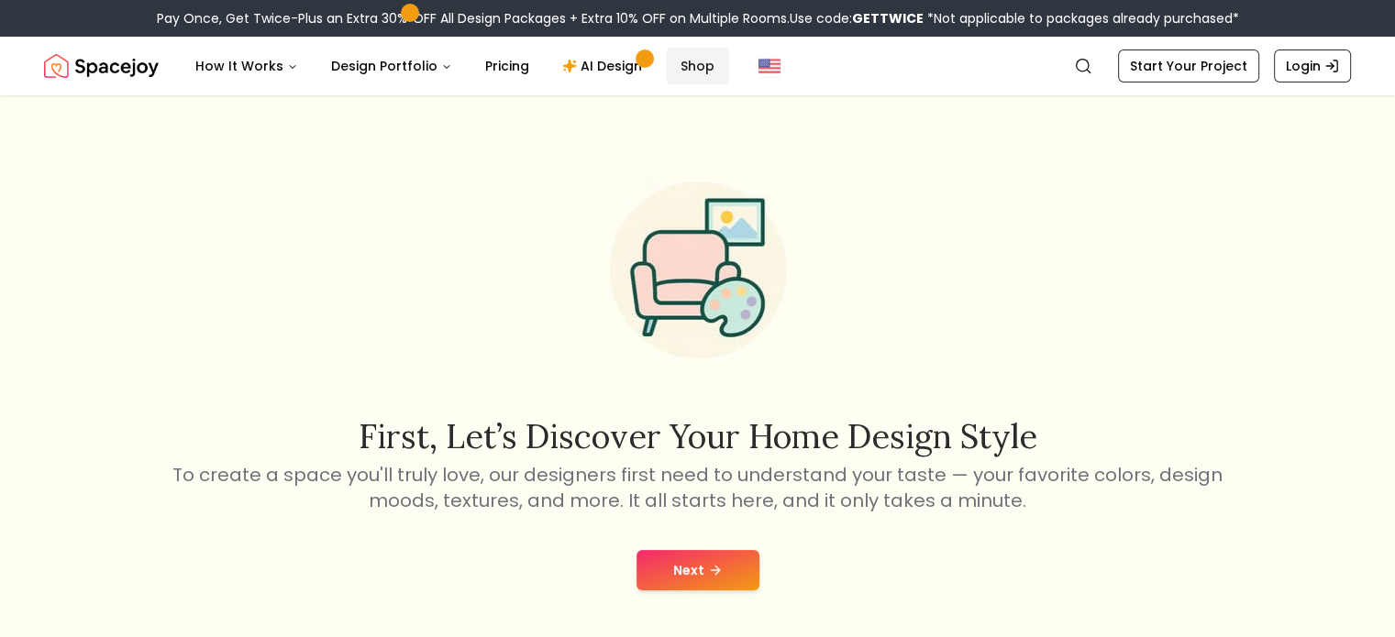
click at [677, 68] on link "Shop" at bounding box center [697, 66] width 63 height 37
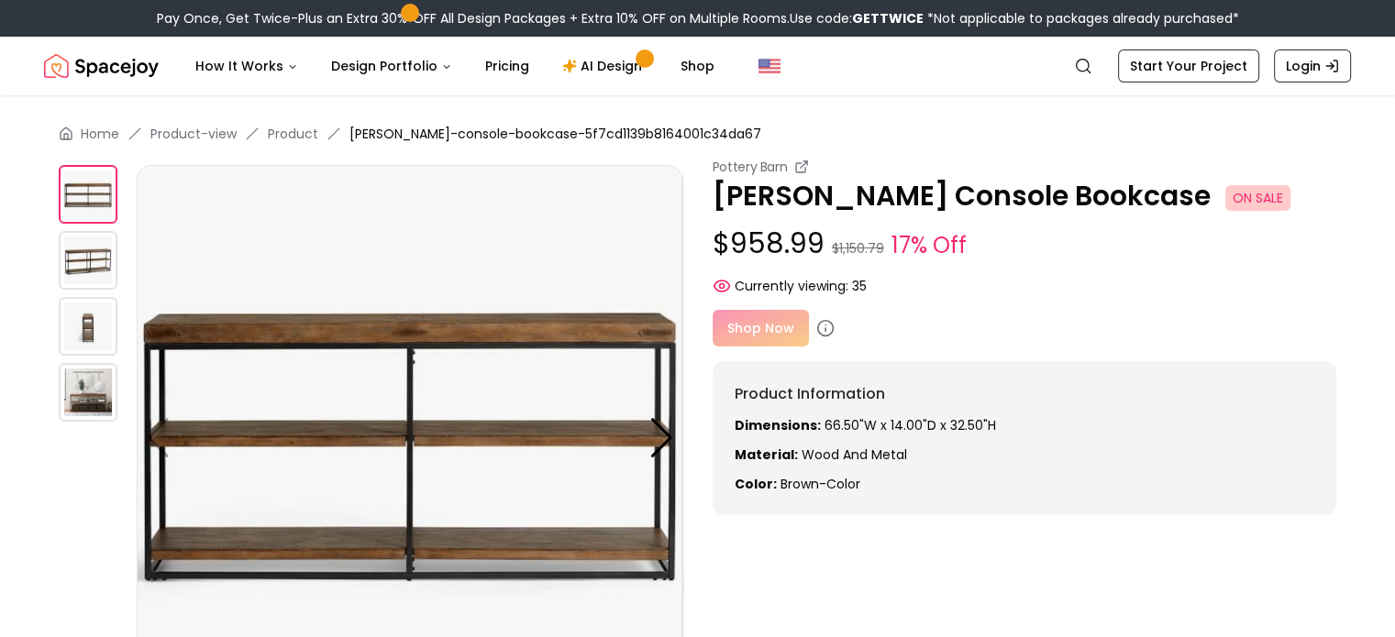
click at [765, 324] on div "Shop Now" at bounding box center [1025, 328] width 625 height 37
click at [1225, 192] on span "ON SALE" at bounding box center [1257, 198] width 65 height 26
click at [741, 335] on div "Shop Now" at bounding box center [1025, 328] width 625 height 37
click at [762, 324] on div "Shop Now" at bounding box center [1025, 328] width 625 height 37
click at [762, 326] on div "Shop Now" at bounding box center [1025, 328] width 625 height 37
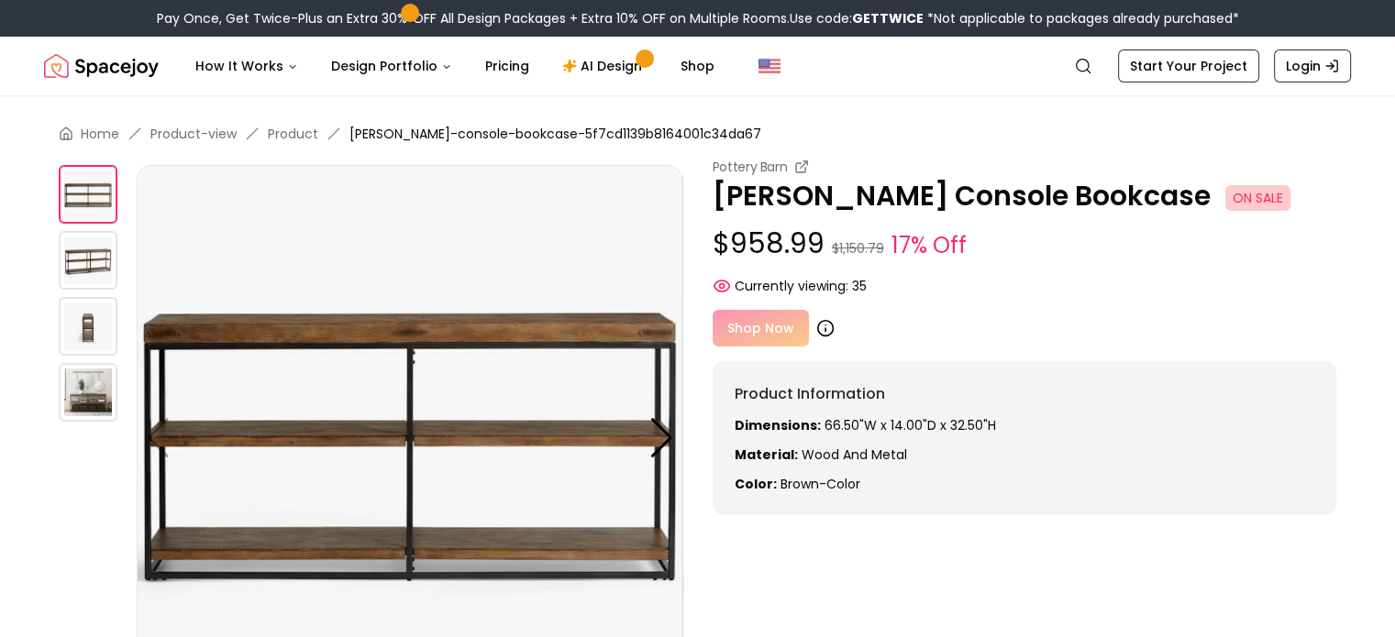
click at [824, 327] on icon at bounding box center [825, 328] width 18 height 18
click at [759, 331] on div "Shop Now Product URL missing. Product URL missing." at bounding box center [1025, 328] width 625 height 37
click at [825, 330] on icon at bounding box center [825, 329] width 0 height 3
click at [1179, 65] on link "Start Your Project" at bounding box center [1188, 66] width 141 height 33
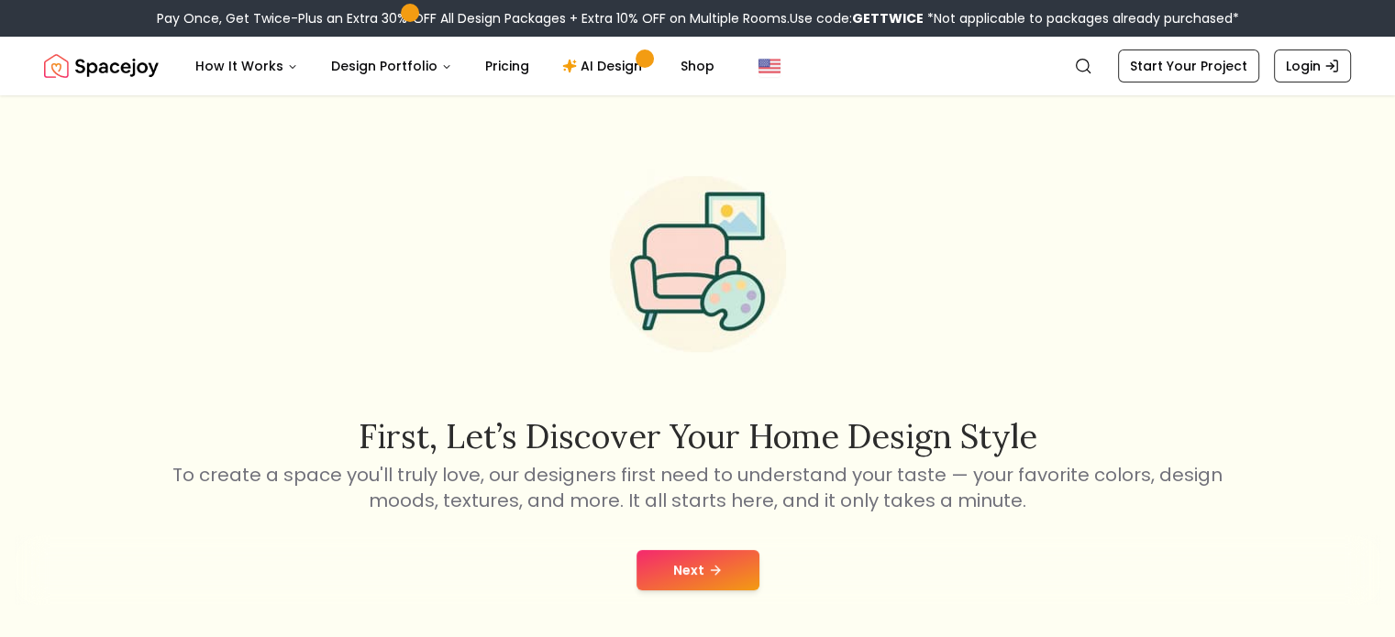
click at [699, 560] on button "Next" at bounding box center [697, 570] width 123 height 40
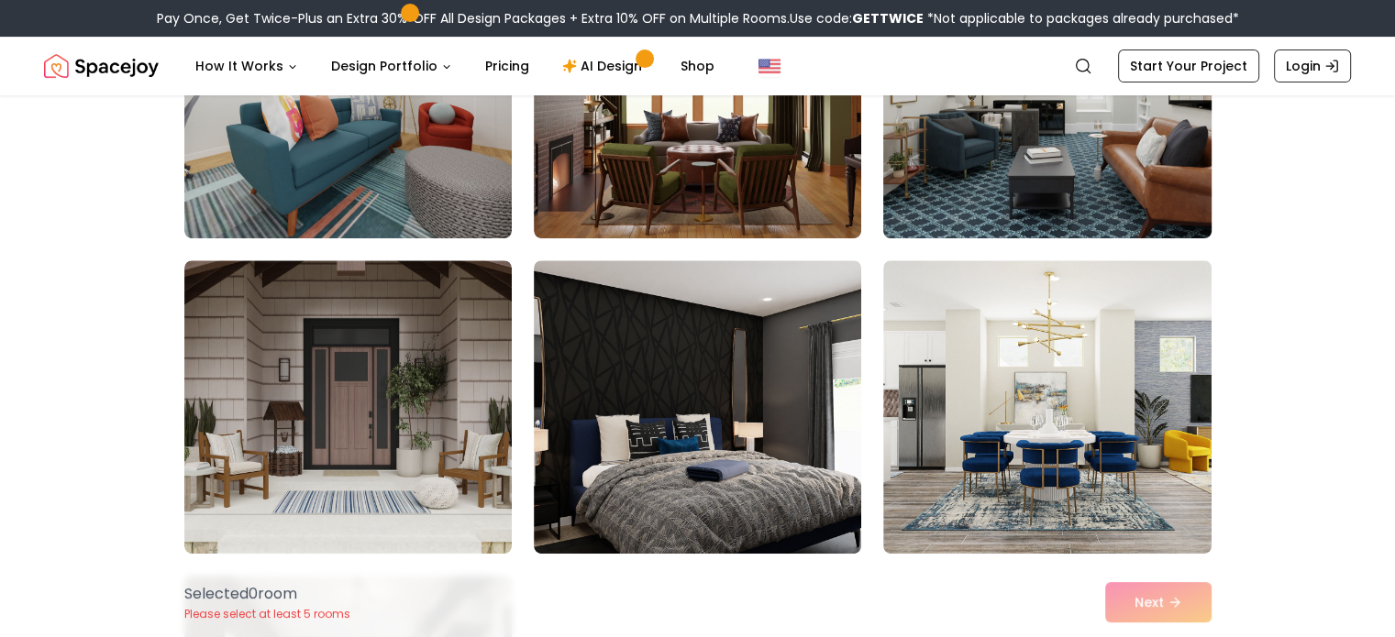
scroll to position [642, 0]
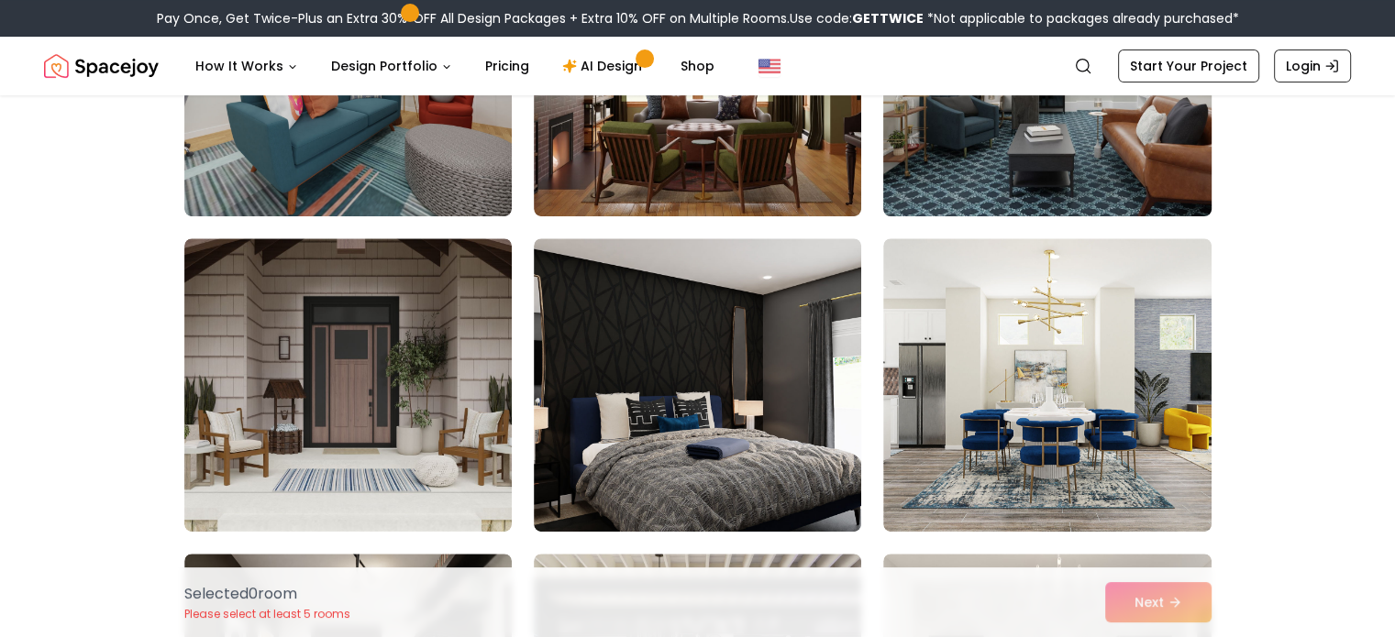
click at [956, 172] on img at bounding box center [1047, 70] width 344 height 308
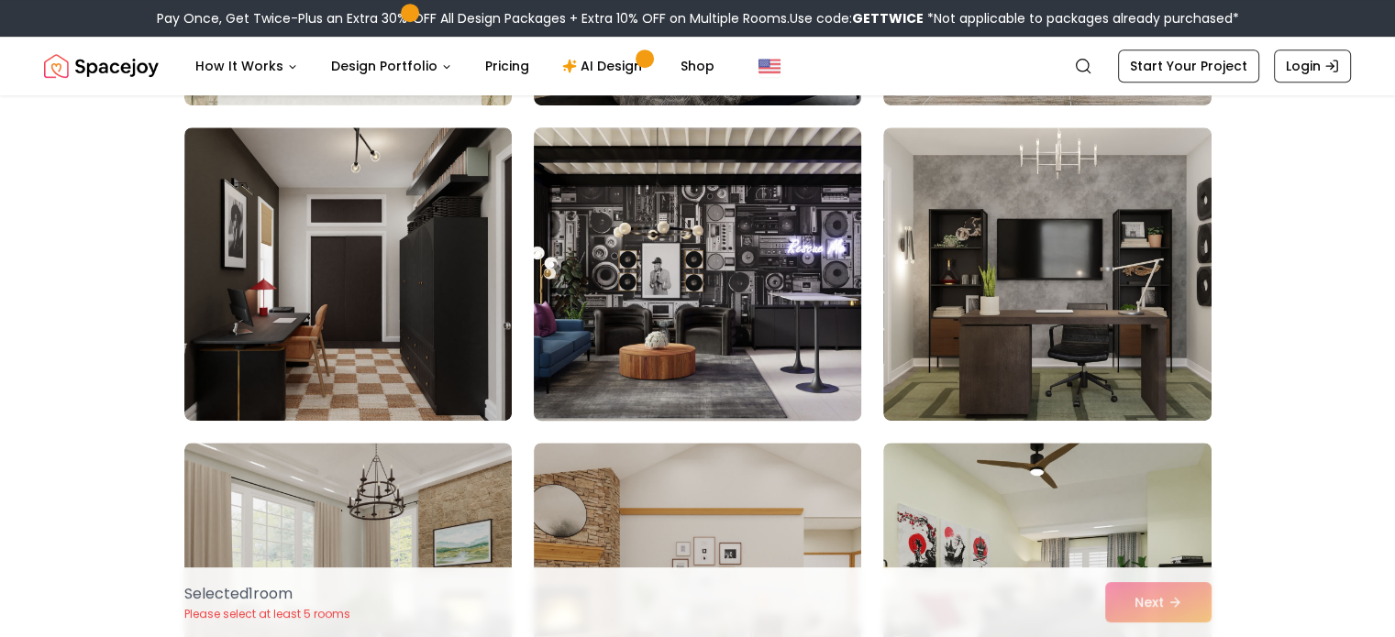
scroll to position [1101, 0]
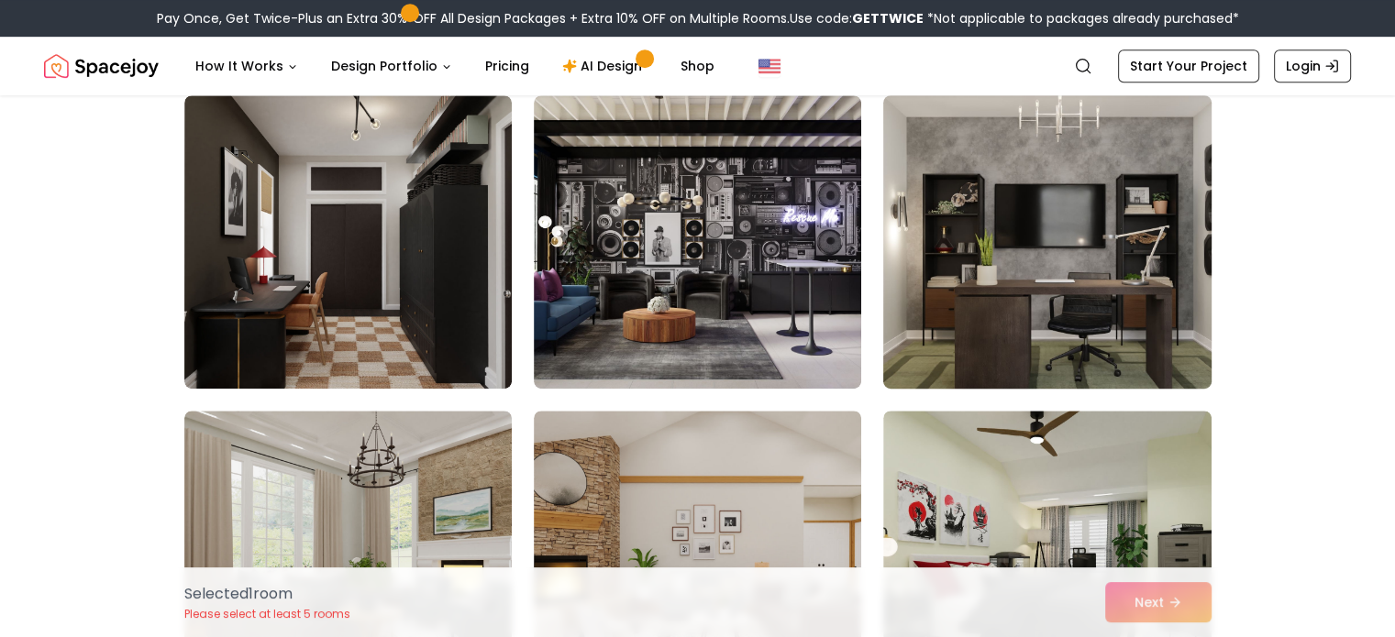
click at [963, 293] on img at bounding box center [1047, 242] width 344 height 308
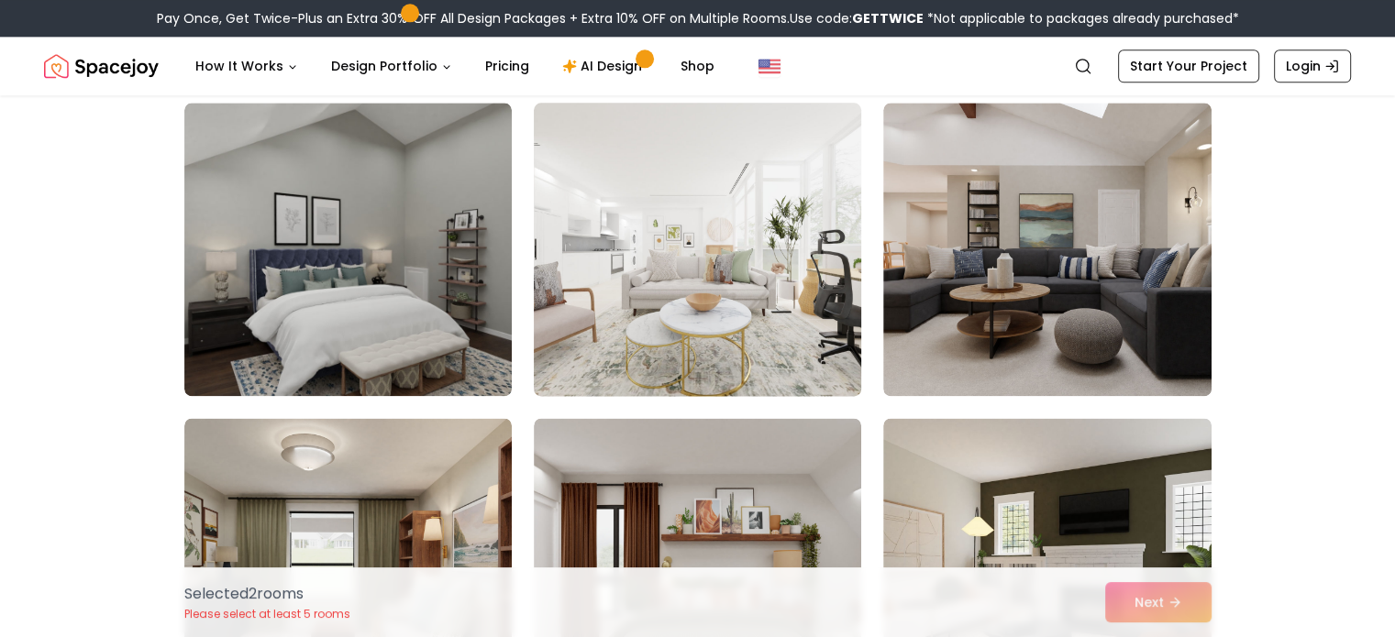
scroll to position [2384, 0]
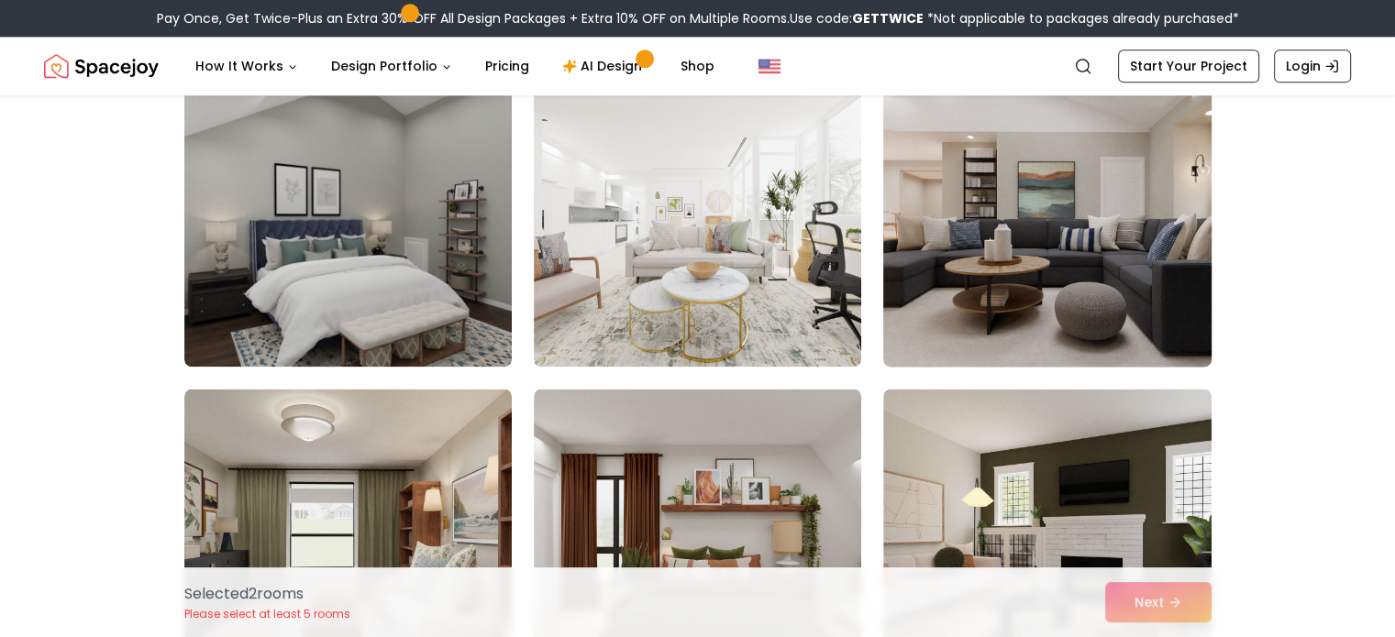
click at [950, 272] on img at bounding box center [1047, 220] width 344 height 308
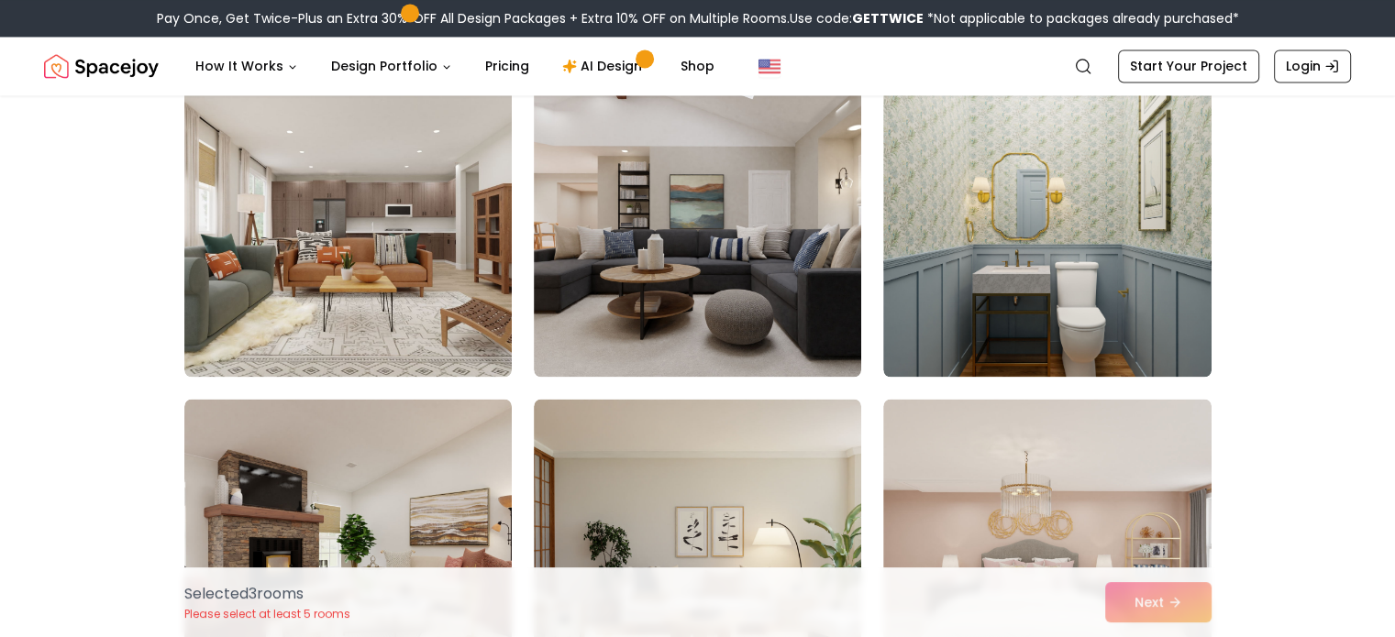
scroll to position [3026, 0]
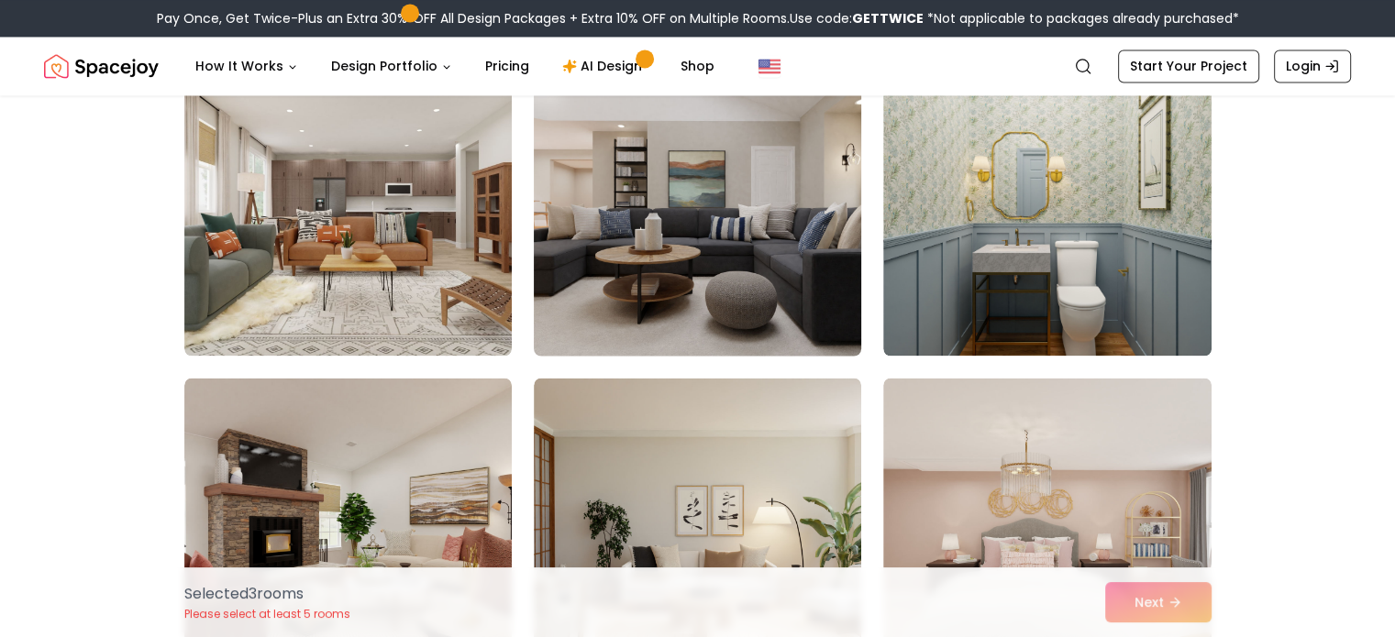
click at [653, 283] on img at bounding box center [698, 209] width 344 height 308
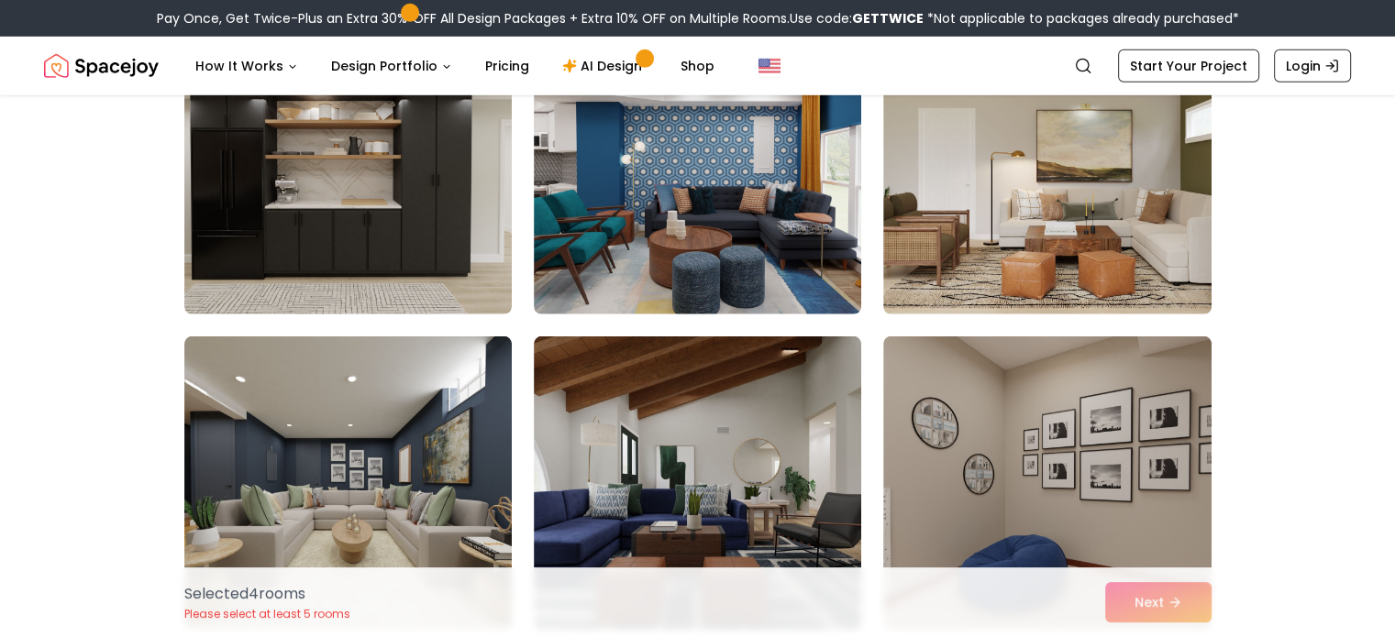
scroll to position [5594, 0]
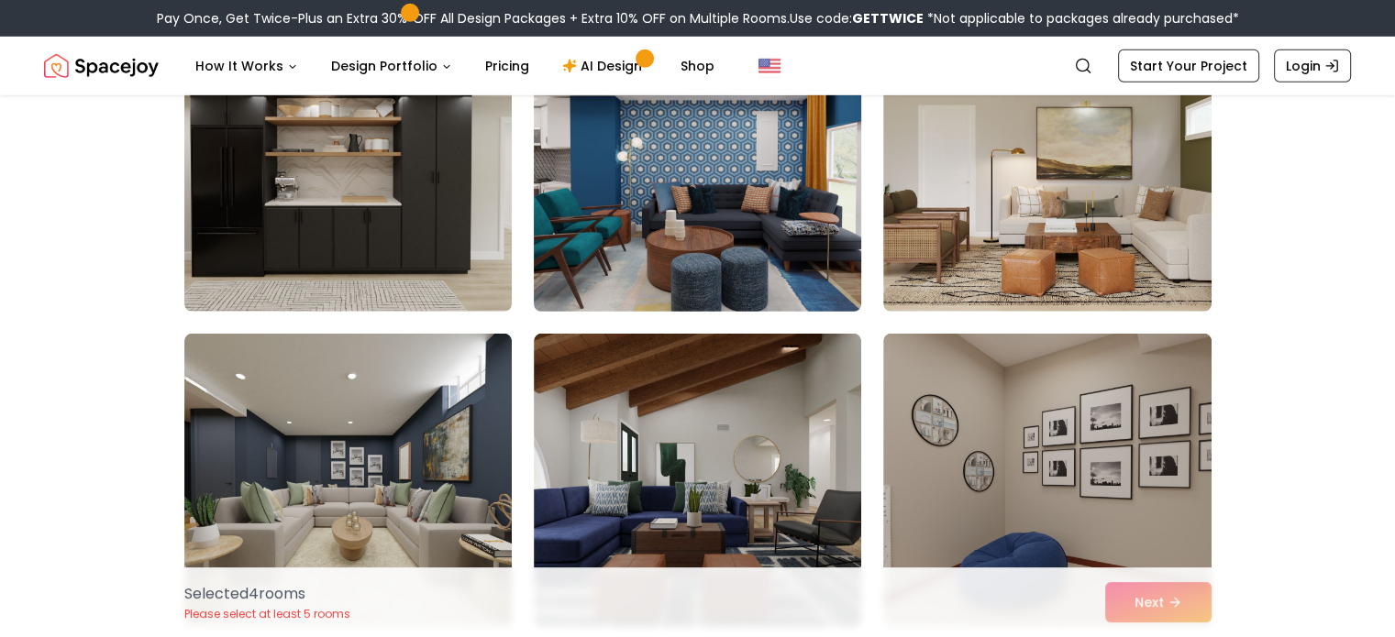
click at [675, 270] on img at bounding box center [698, 165] width 344 height 308
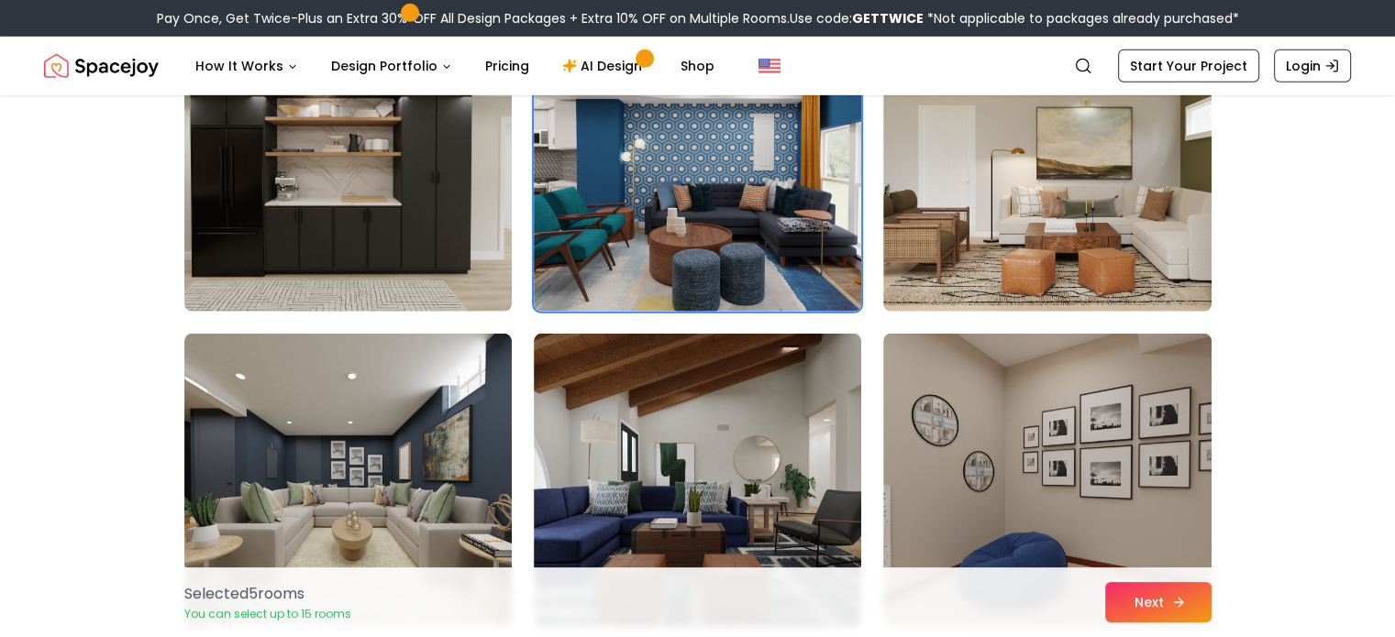
click at [1140, 590] on button "Next" at bounding box center [1158, 602] width 106 height 40
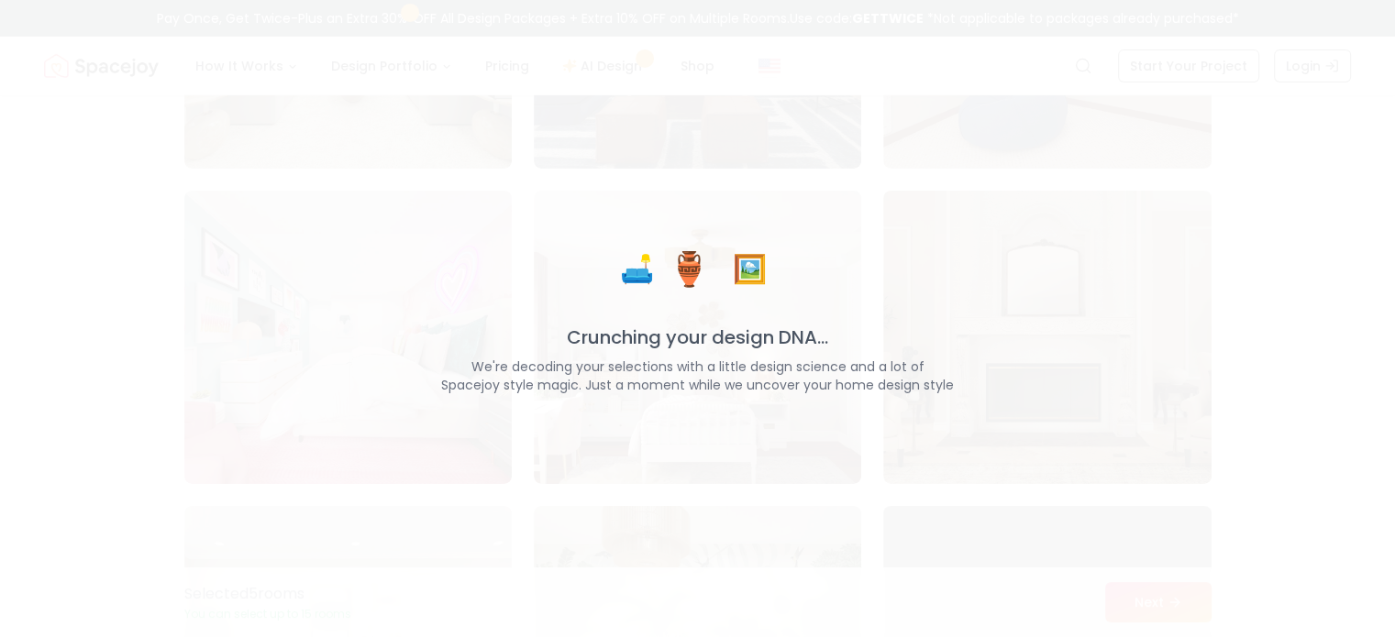
scroll to position [6053, 0]
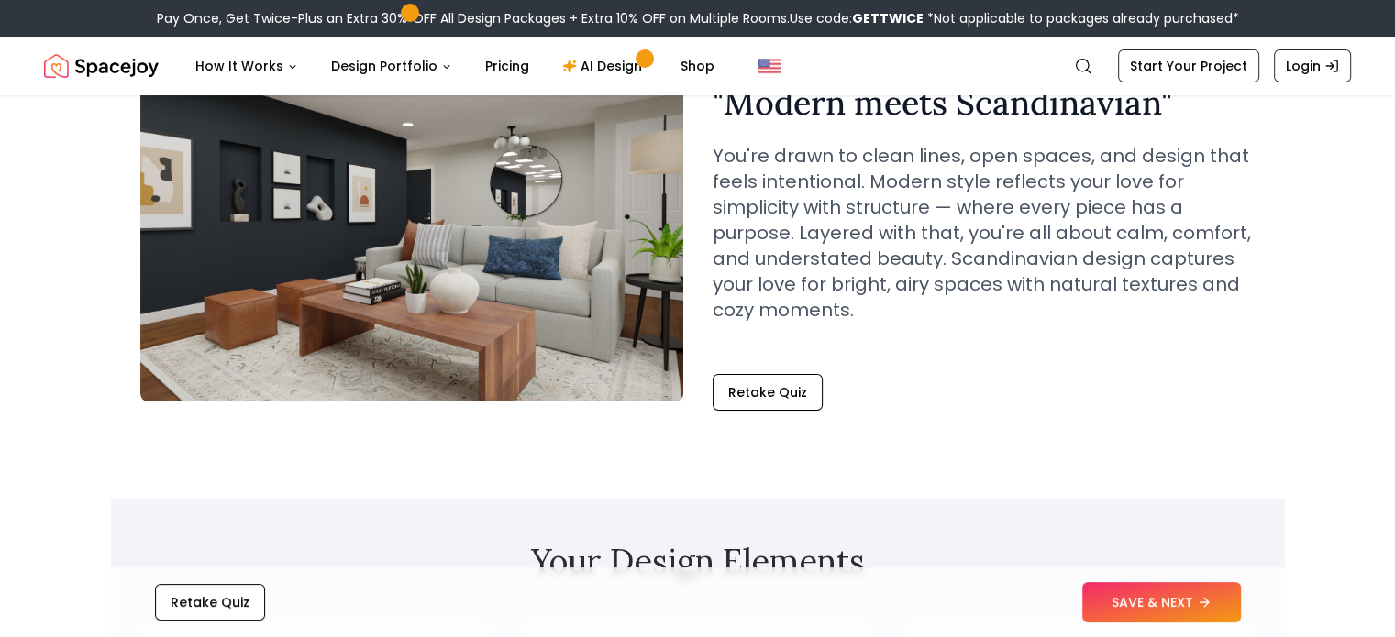
scroll to position [183, 0]
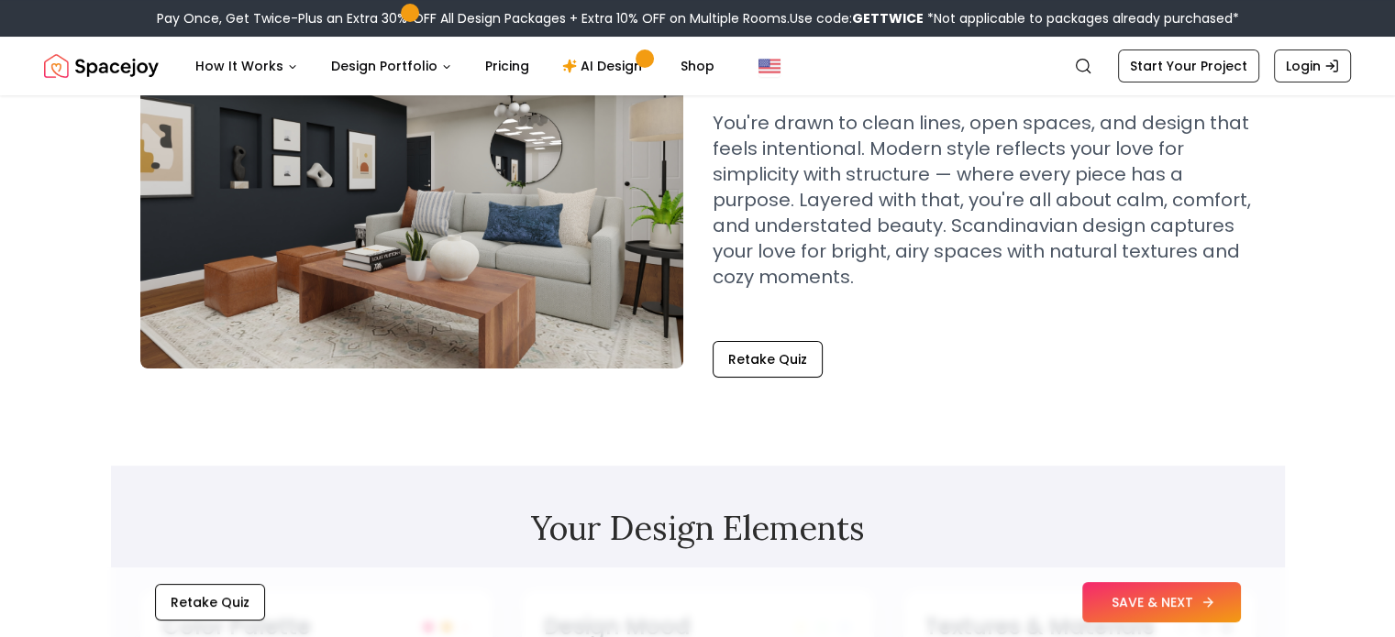
click at [1147, 604] on button "SAVE & NEXT" at bounding box center [1161, 602] width 159 height 40
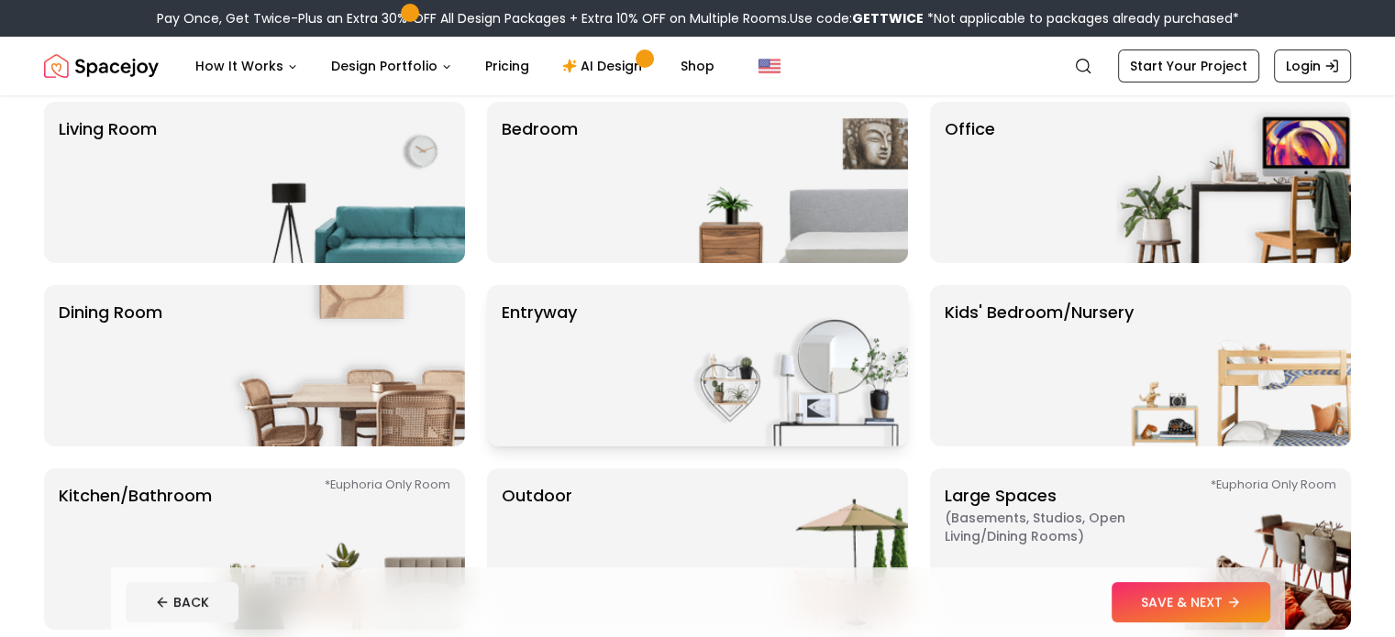
scroll to position [183, 0]
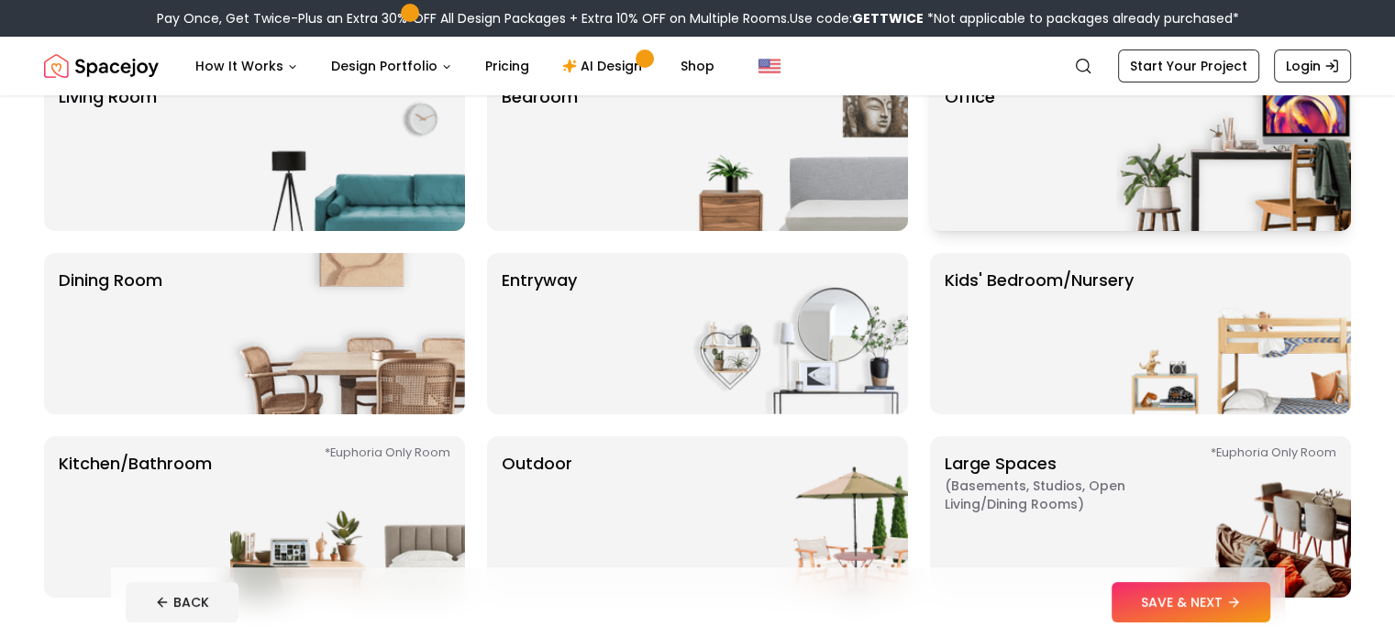
click at [1005, 198] on div "Office" at bounding box center [1140, 150] width 421 height 161
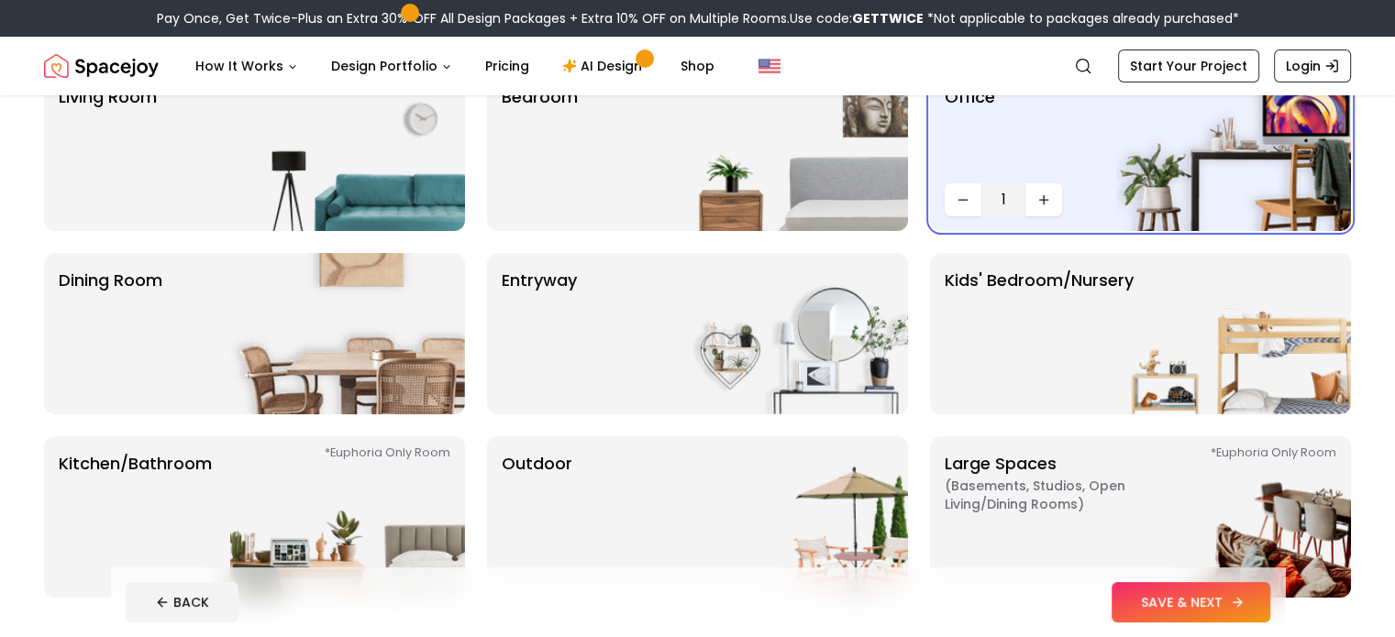
click at [1234, 601] on button "SAVE & NEXT" at bounding box center [1191, 602] width 159 height 40
